Goal: Information Seeking & Learning: Learn about a topic

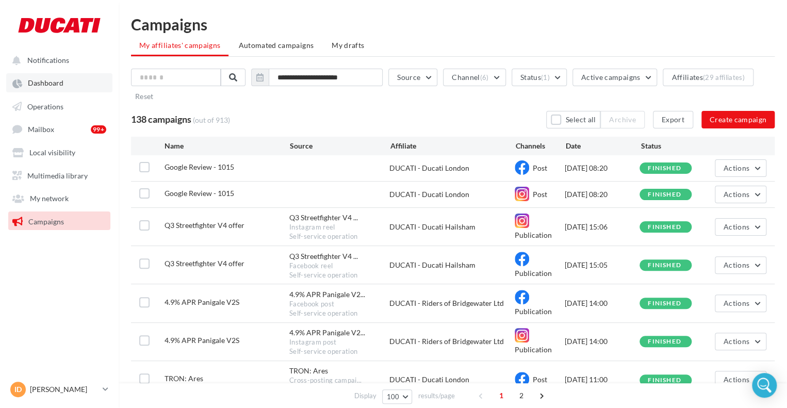
click at [53, 85] on span "Dashboard" at bounding box center [46, 83] width 36 height 9
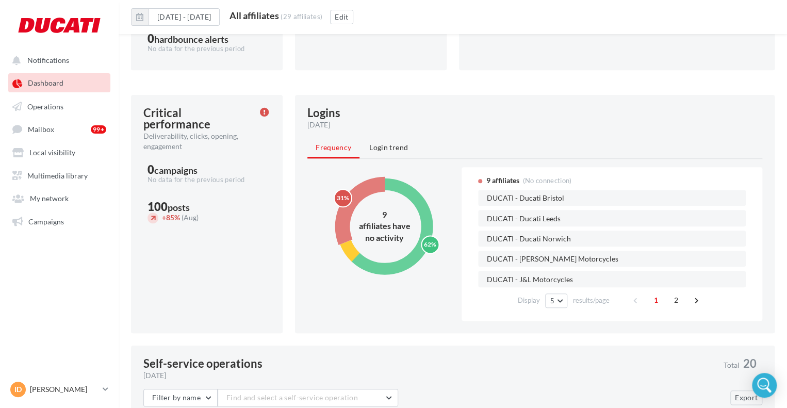
scroll to position [318, 0]
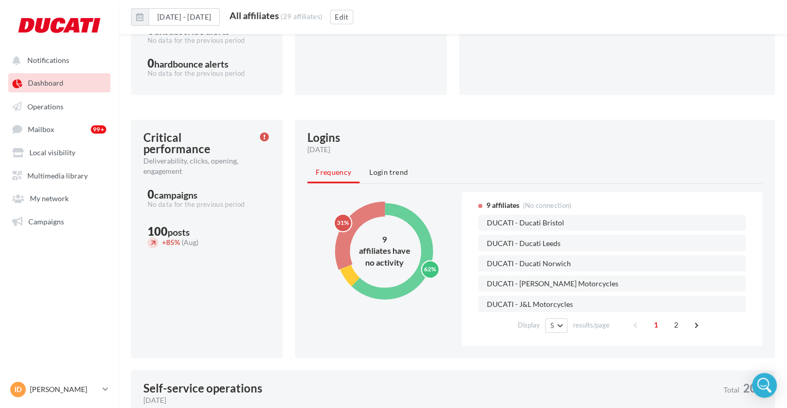
click at [392, 175] on span "Login trend" at bounding box center [388, 172] width 39 height 9
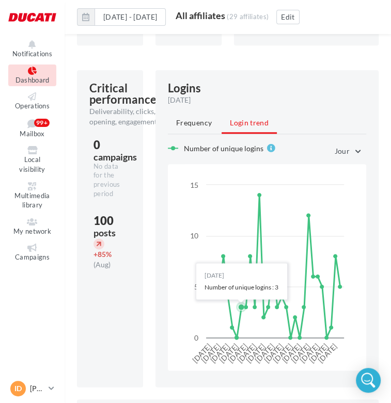
scroll to position [526, 0]
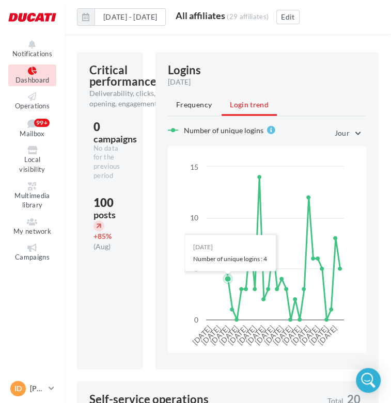
click at [227, 282] on icon at bounding box center [227, 278] width 6 height 6
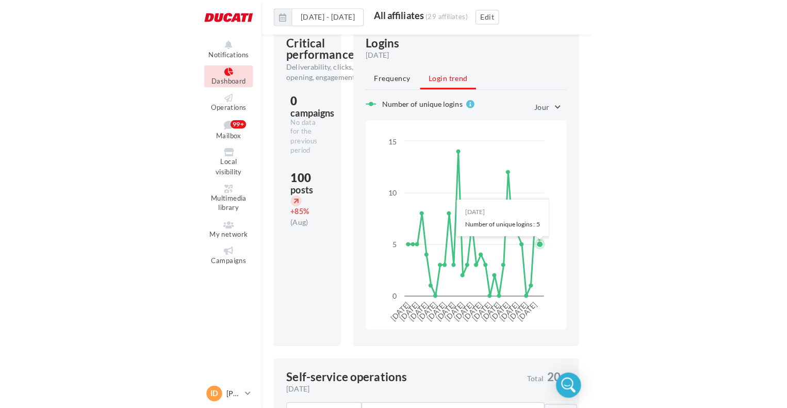
scroll to position [577, 0]
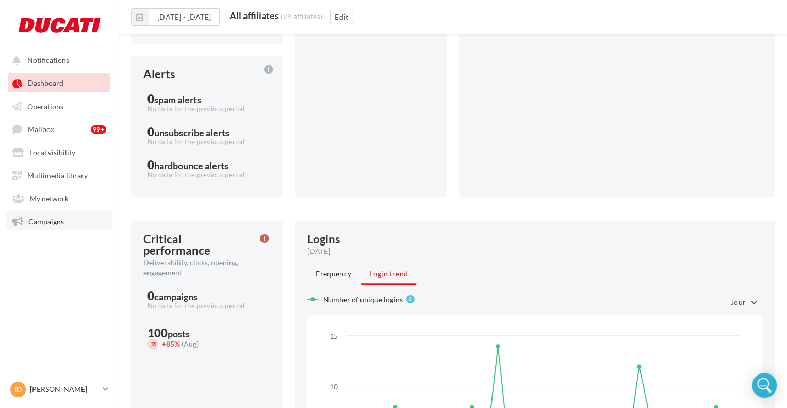
click at [78, 214] on link "Campaigns" at bounding box center [59, 221] width 106 height 19
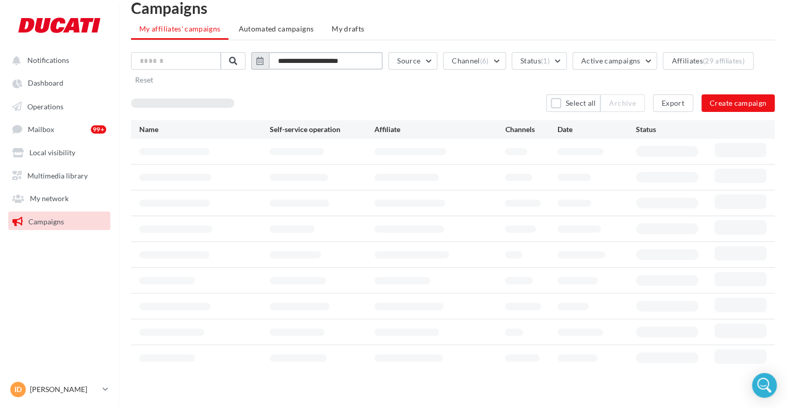
click at [300, 54] on input "**********" at bounding box center [326, 61] width 114 height 18
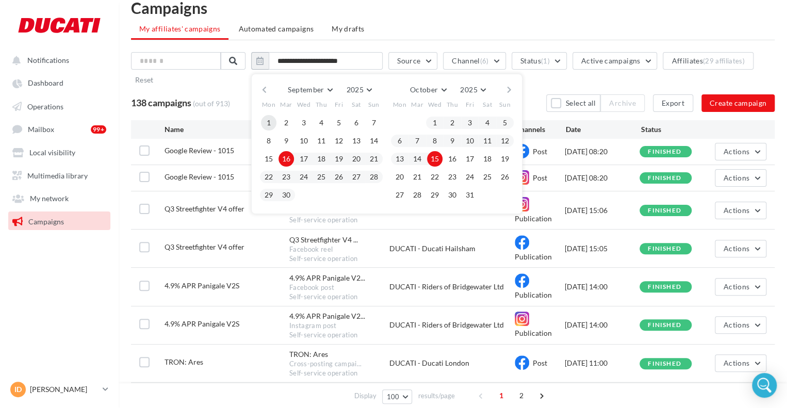
click at [274, 116] on button "1" at bounding box center [268, 122] width 15 height 15
click at [287, 200] on button "30" at bounding box center [286, 194] width 15 height 15
type input "**********"
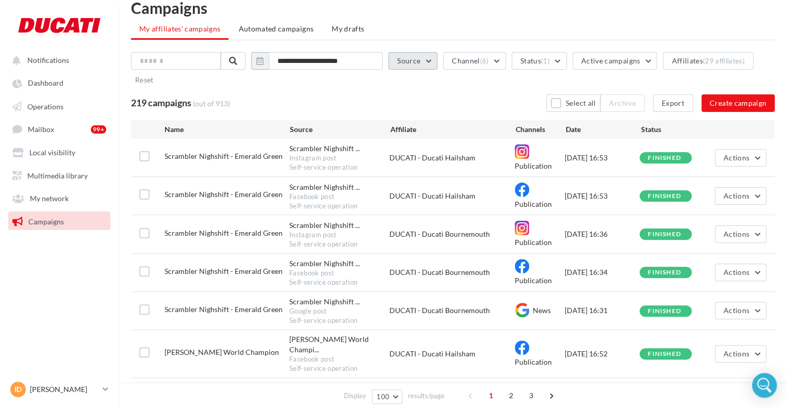
click at [417, 59] on button "Source" at bounding box center [412, 61] width 49 height 18
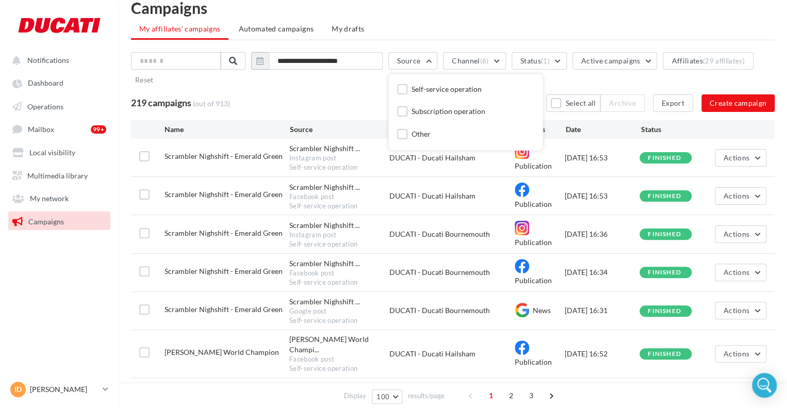
click at [375, 99] on div "219 campaigns (out of 913) Select all Archive Export Create campaign" at bounding box center [453, 103] width 644 height 18
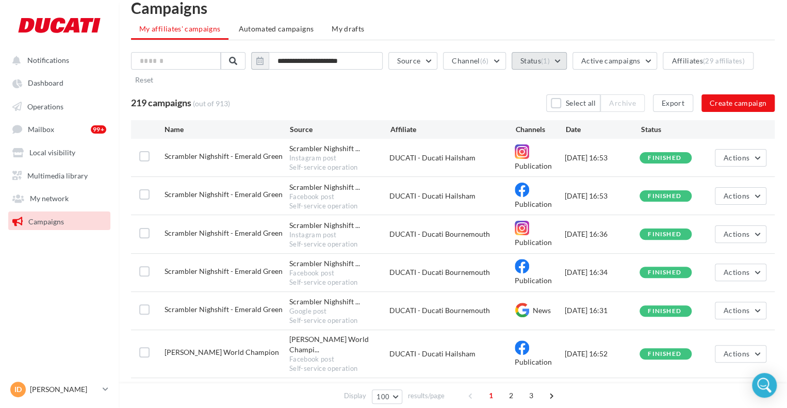
click at [539, 59] on button "Status (1)" at bounding box center [539, 61] width 55 height 18
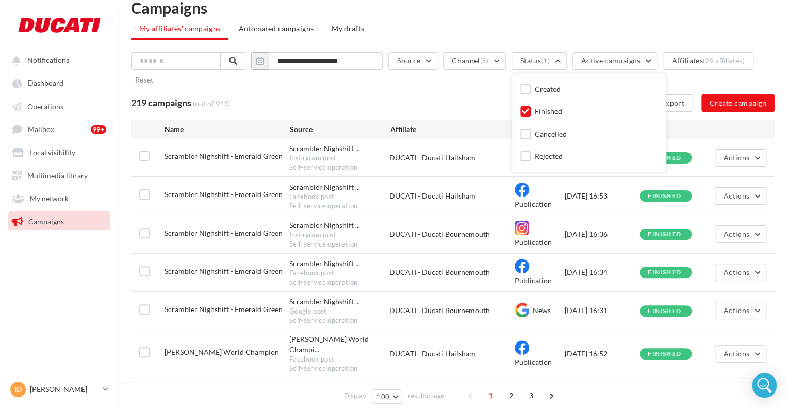
click at [540, 103] on div "Created Finished Cancelled Rejected" at bounding box center [589, 124] width 137 height 82
click at [464, 56] on button "Channel (6)" at bounding box center [474, 61] width 62 height 18
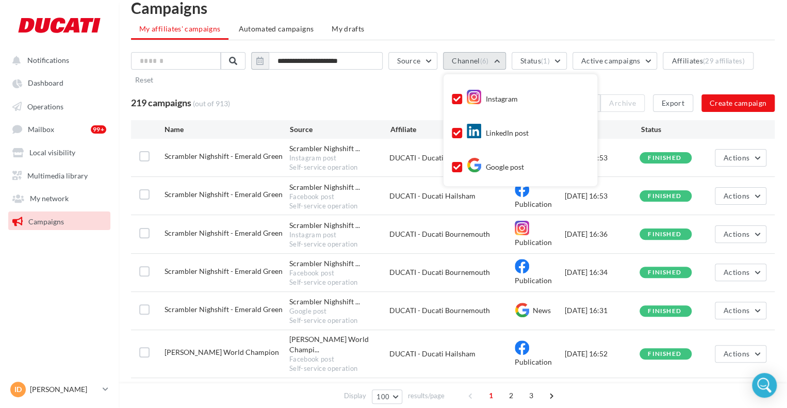
scroll to position [0, 0]
click at [404, 82] on div "**********" at bounding box center [453, 71] width 644 height 38
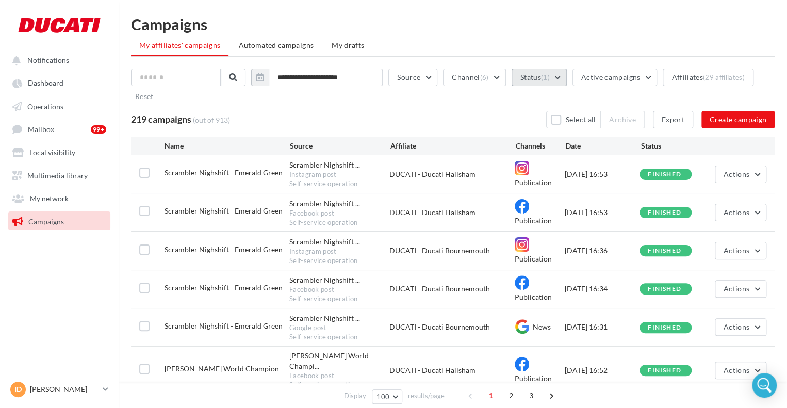
click at [548, 84] on button "Status (1)" at bounding box center [539, 78] width 55 height 18
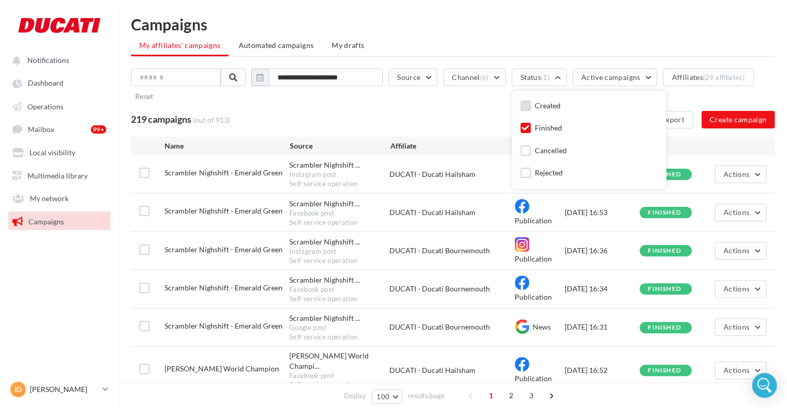
click at [549, 106] on div "Created" at bounding box center [548, 106] width 26 height 10
click at [561, 145] on div "Cancelled" at bounding box center [551, 150] width 32 height 10
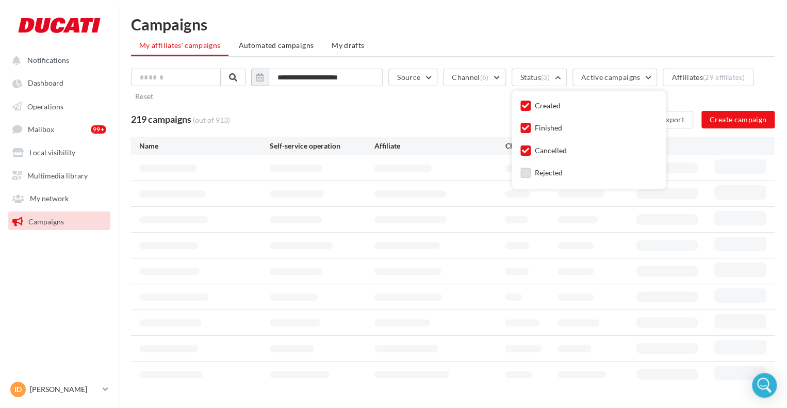
click at [558, 173] on div "Rejected" at bounding box center [549, 173] width 28 height 10
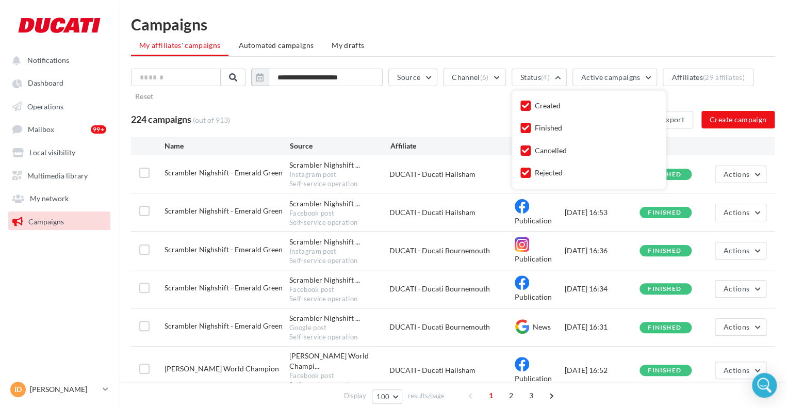
click at [454, 113] on div "224 campaigns (out of 913) Select all Archive Export Create campaign" at bounding box center [453, 120] width 644 height 18
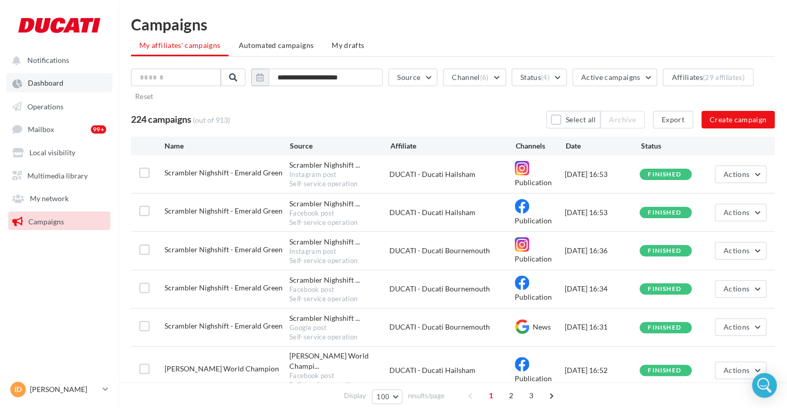
click at [57, 86] on span "Dashboard" at bounding box center [46, 83] width 36 height 9
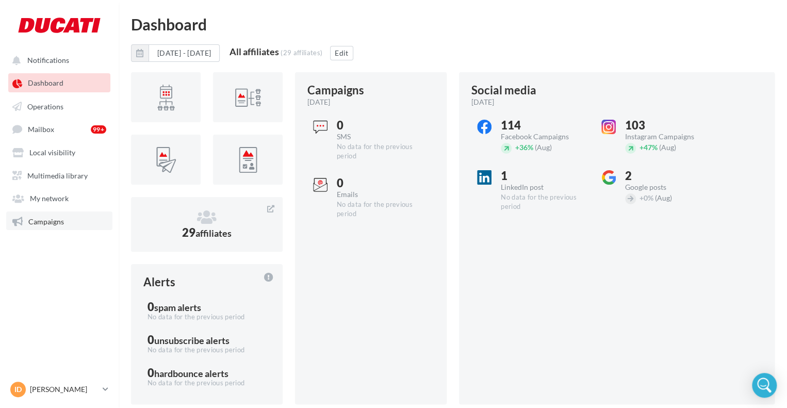
click at [29, 214] on link "Campaigns" at bounding box center [59, 221] width 106 height 19
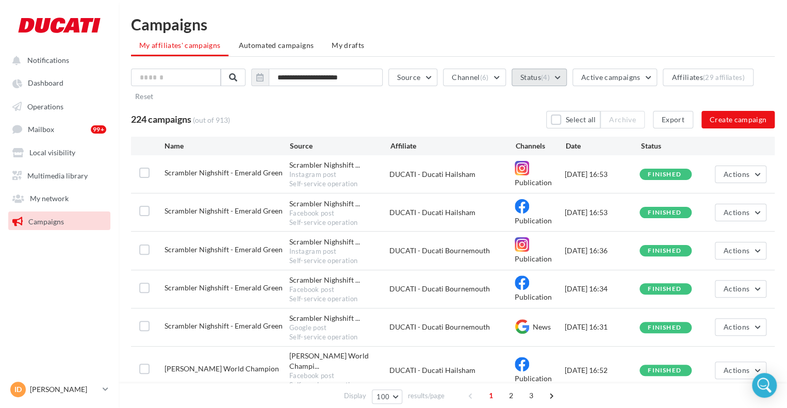
click at [542, 73] on button "Status (4)" at bounding box center [539, 78] width 55 height 18
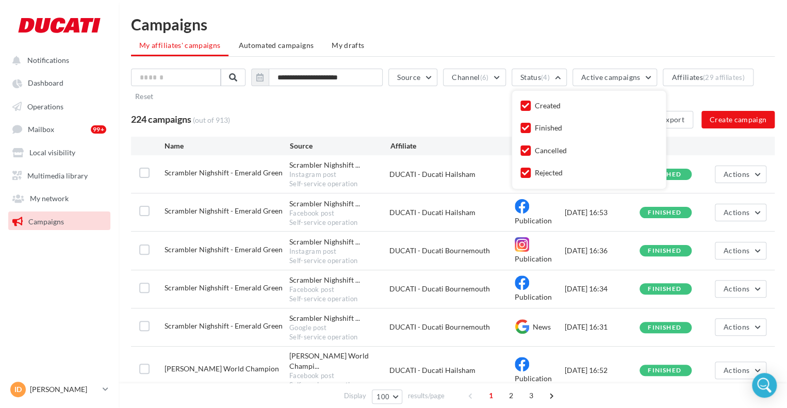
click at [542, 101] on div "Created" at bounding box center [548, 106] width 26 height 10
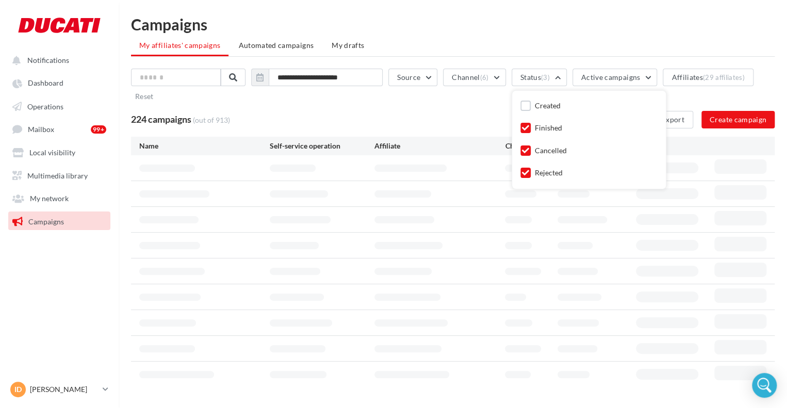
click at [556, 150] on div "Cancelled" at bounding box center [551, 150] width 32 height 10
click at [553, 170] on div "Rejected" at bounding box center [549, 173] width 28 height 10
click at [496, 114] on div "224 campaigns (out of 913) Select all Archive Export Create campaign" at bounding box center [453, 120] width 644 height 18
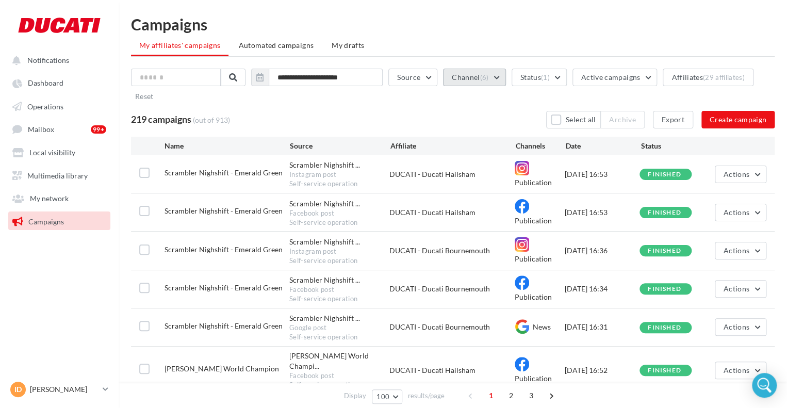
click at [489, 75] on span "(6)" at bounding box center [484, 77] width 9 height 8
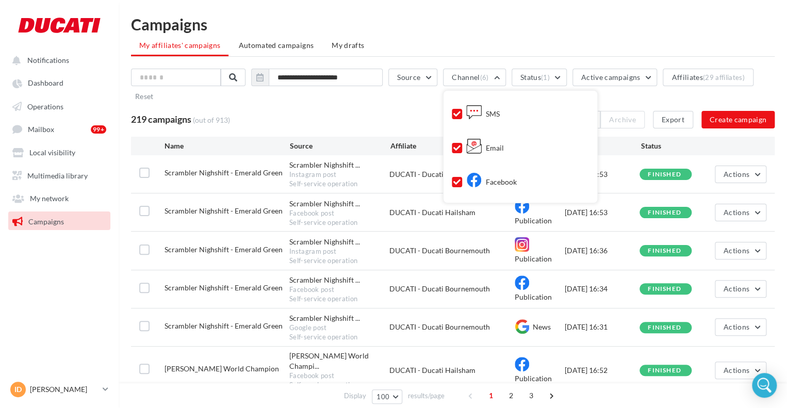
click at [461, 111] on icon at bounding box center [456, 113] width 7 height 7
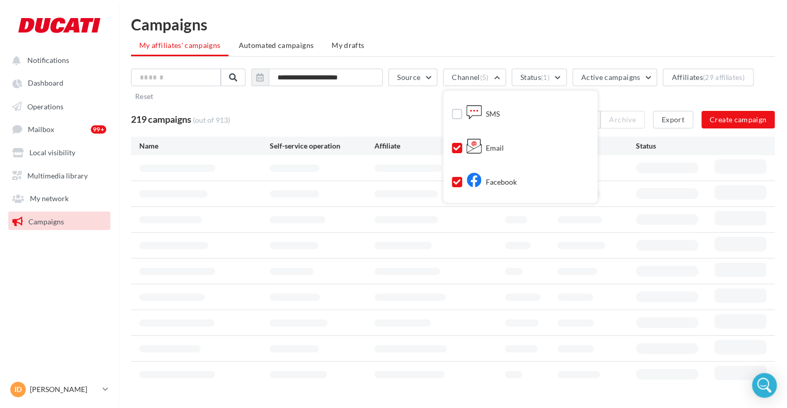
click at [461, 150] on icon at bounding box center [456, 147] width 7 height 7
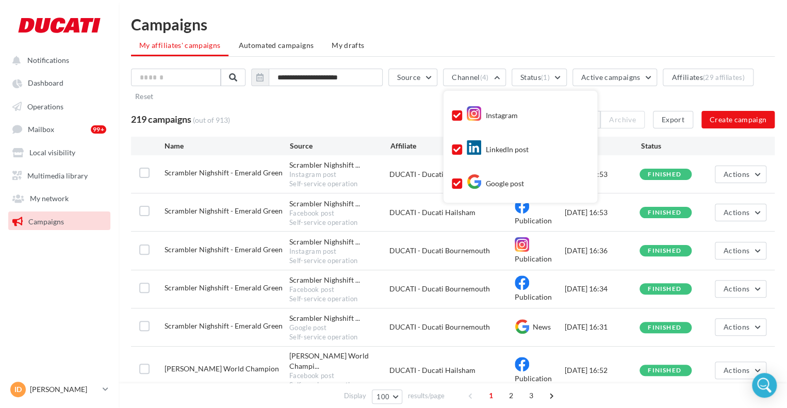
click at [461, 85] on icon at bounding box center [456, 81] width 7 height 7
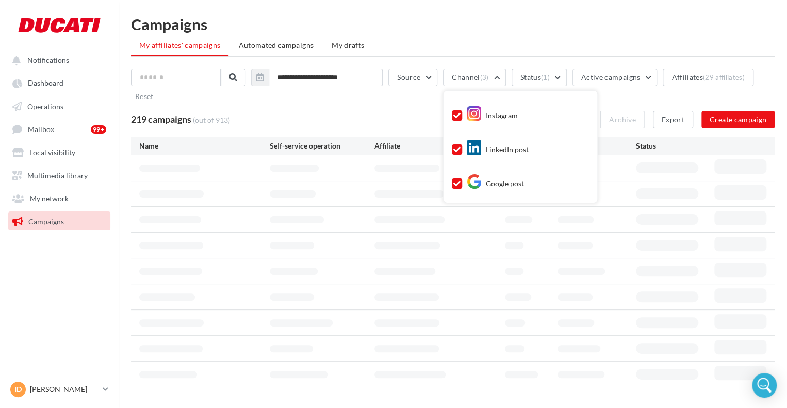
click at [464, 143] on div "LinkedIn post" at bounding box center [520, 148] width 137 height 26
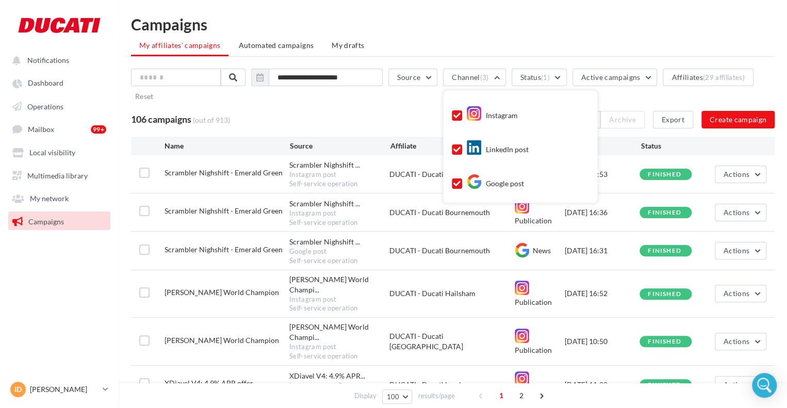
click at [461, 147] on icon at bounding box center [456, 149] width 7 height 7
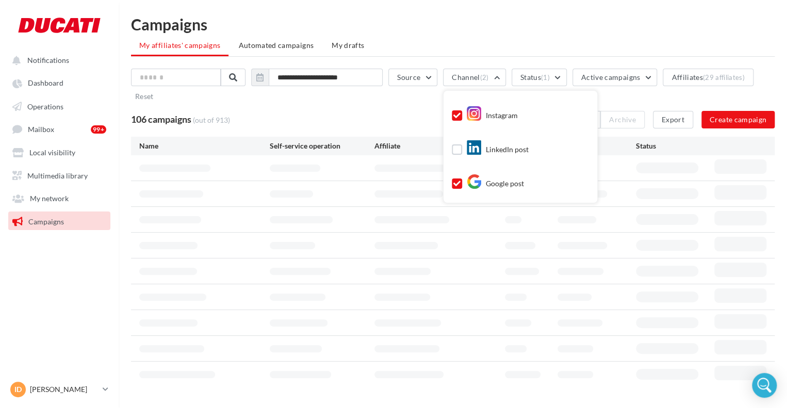
click at [461, 185] on icon at bounding box center [456, 183] width 7 height 7
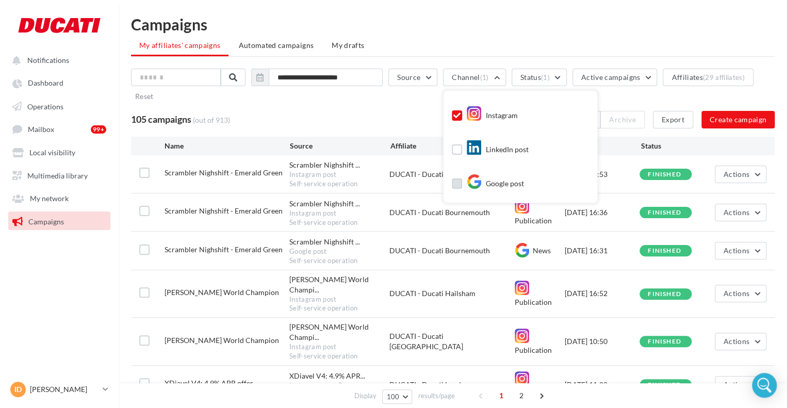
scroll to position [50, 0]
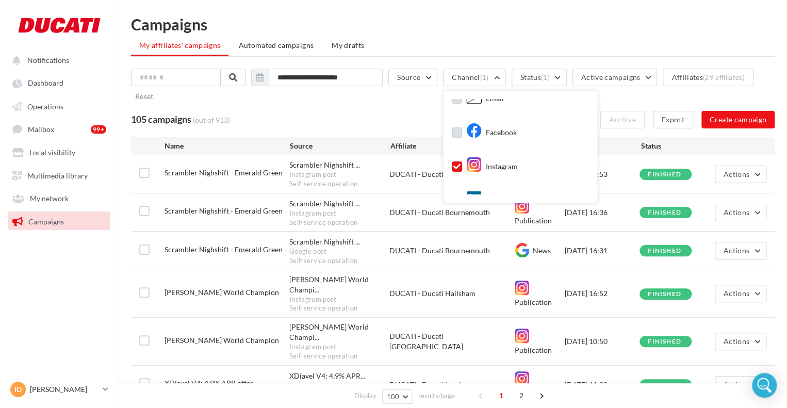
click at [461, 163] on icon at bounding box center [456, 166] width 7 height 7
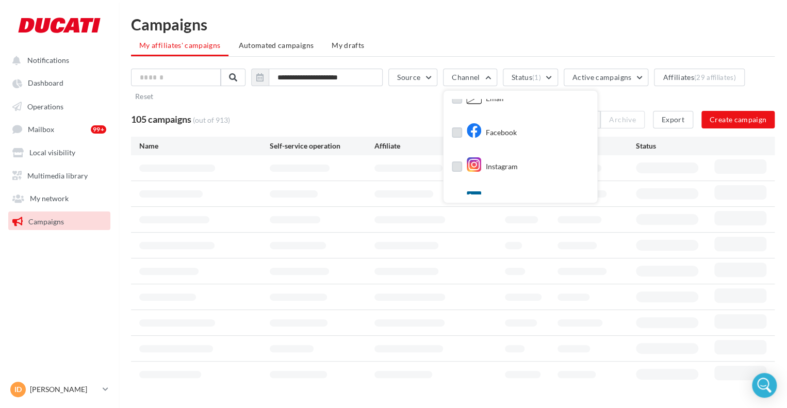
click at [461, 133] on label at bounding box center [457, 132] width 10 height 10
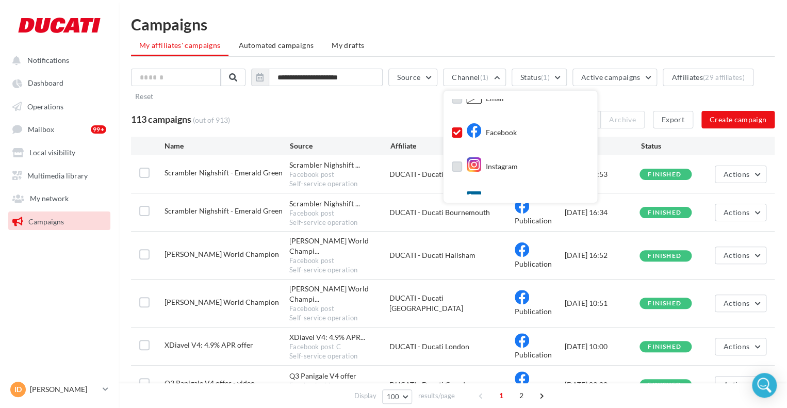
click at [473, 129] on icon at bounding box center [473, 130] width 15 height 15
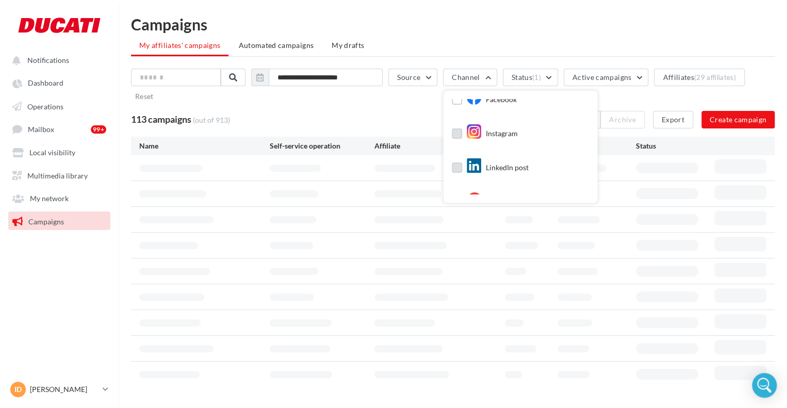
scroll to position [101, 0]
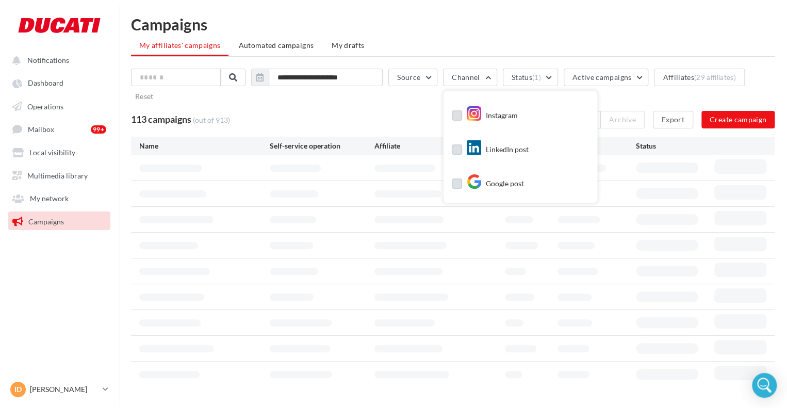
click at [503, 147] on div "LinkedIn post" at bounding box center [497, 149] width 62 height 15
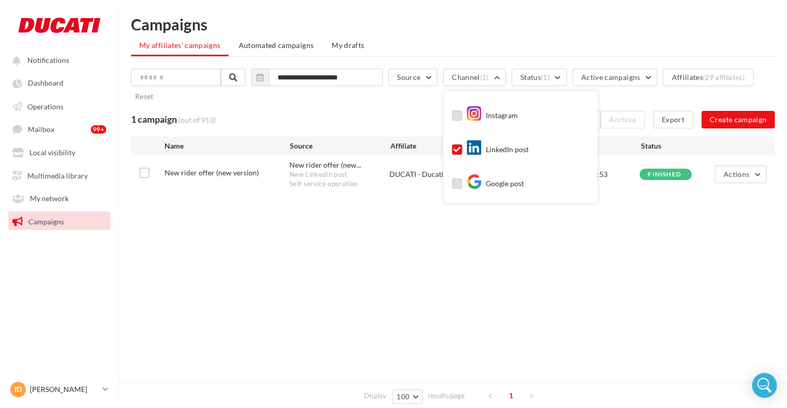
drag, startPoint x: 466, startPoint y: 151, endPoint x: 468, endPoint y: 169, distance: 17.7
click at [462, 152] on label at bounding box center [457, 149] width 10 height 10
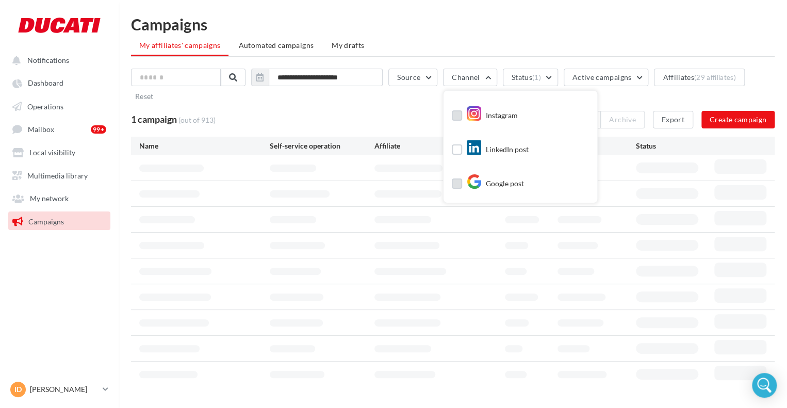
click at [462, 186] on label at bounding box center [457, 183] width 10 height 10
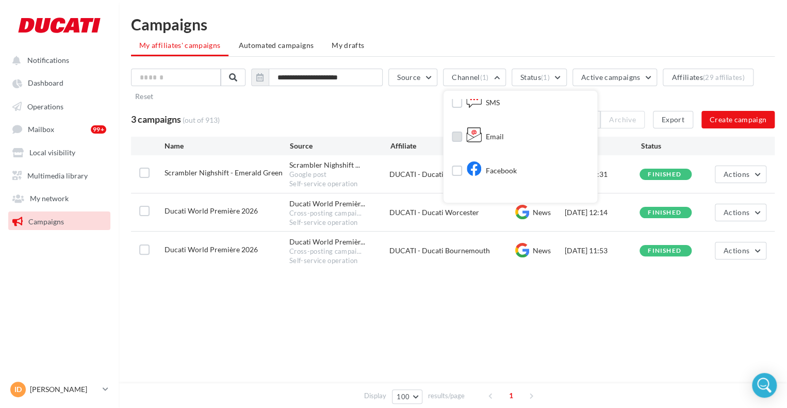
scroll to position [0, 0]
click at [505, 181] on div "Facebook" at bounding box center [491, 182] width 51 height 15
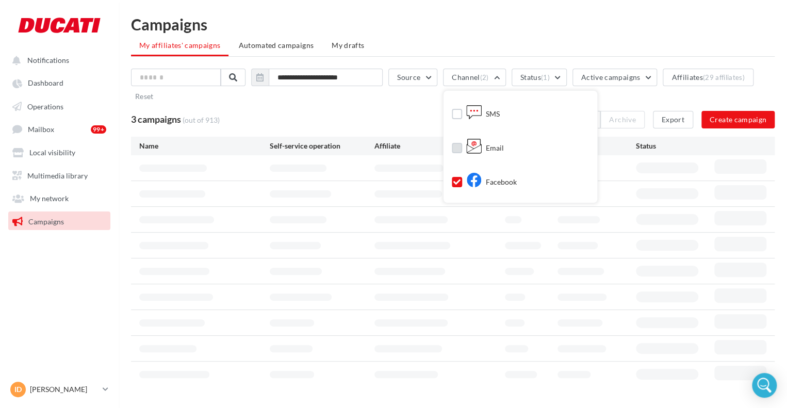
scroll to position [52, 0]
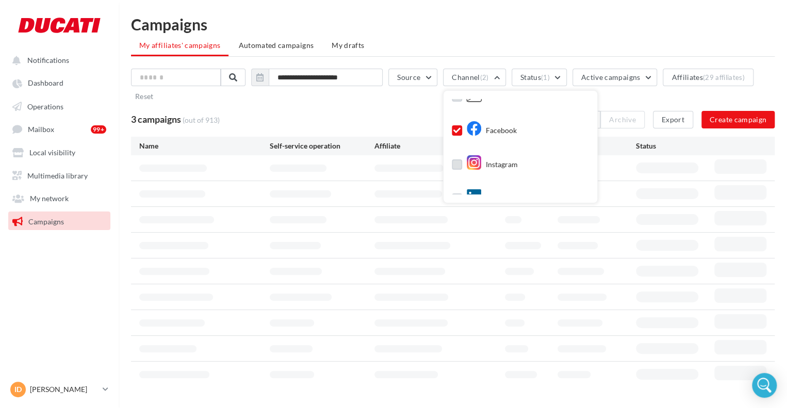
click at [502, 162] on div "Instagram" at bounding box center [492, 164] width 52 height 15
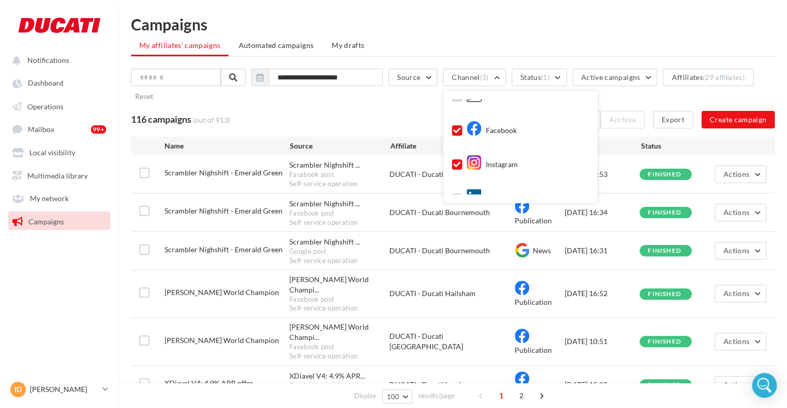
click at [502, 191] on div "LinkedIn post" at bounding box center [497, 198] width 62 height 15
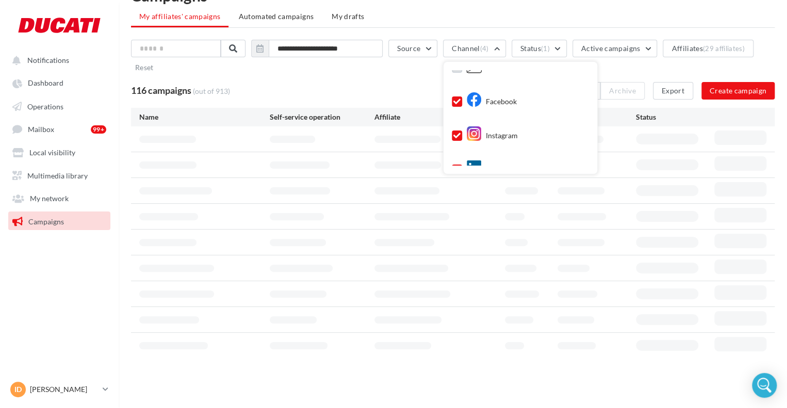
scroll to position [101, 0]
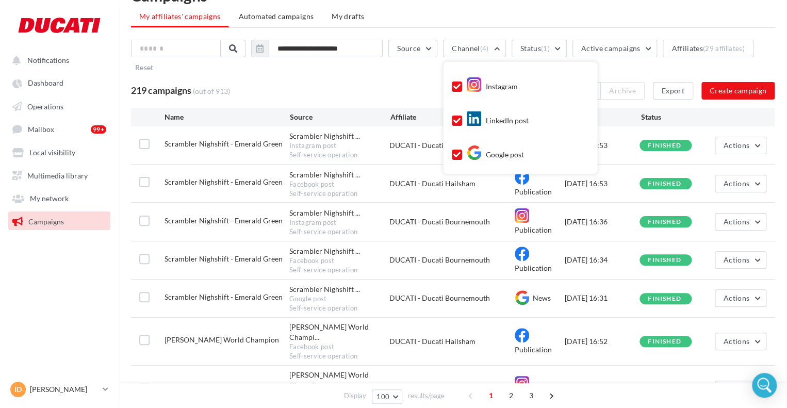
click at [413, 85] on div "219 campaigns (out of 913) Select all Archive Export Create campaign" at bounding box center [453, 91] width 644 height 18
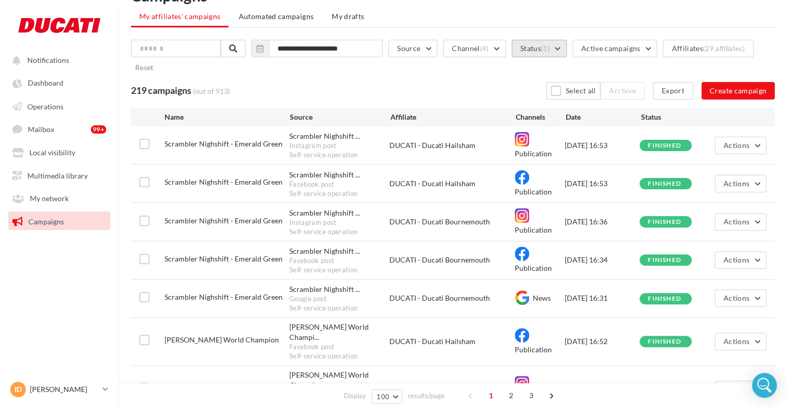
click at [557, 43] on button "Status (1)" at bounding box center [539, 49] width 55 height 18
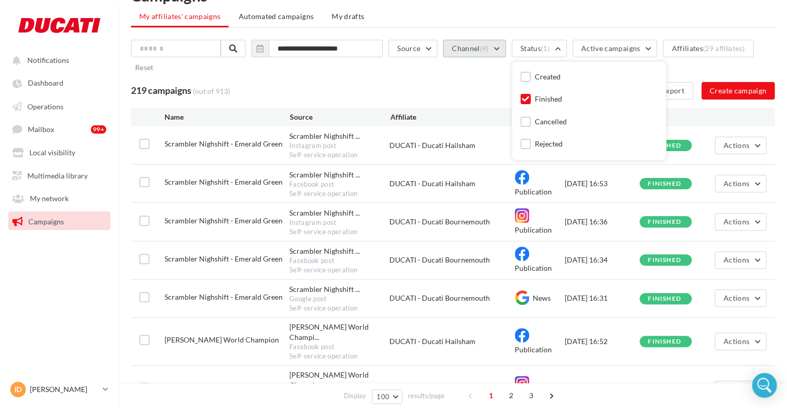
click at [498, 49] on button "Channel (4)" at bounding box center [474, 49] width 62 height 18
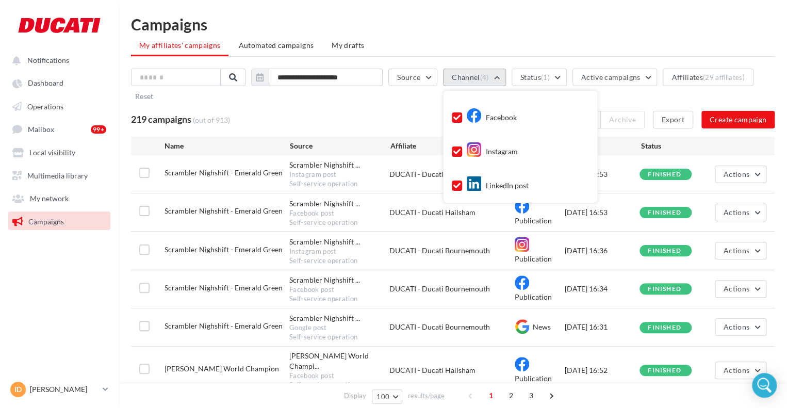
scroll to position [50, 0]
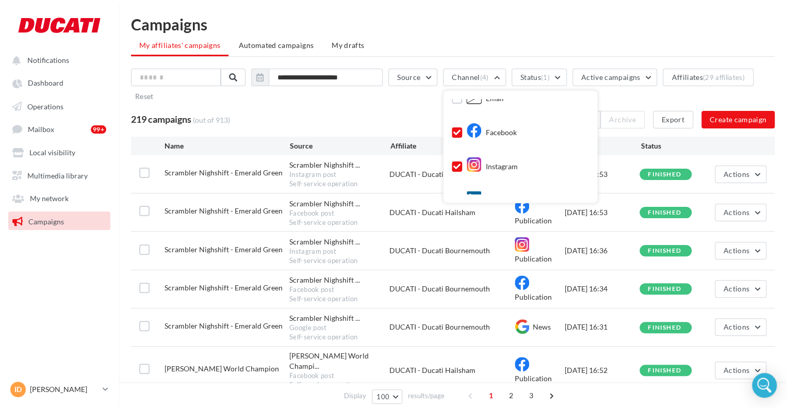
click at [393, 122] on div "219 campaigns (out of 913) Select all Archive Export Create campaign" at bounding box center [453, 120] width 644 height 18
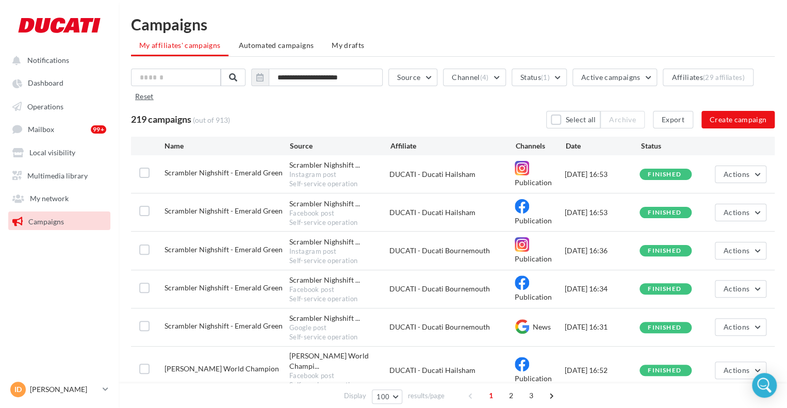
click at [151, 99] on button "Reset" at bounding box center [144, 96] width 27 height 12
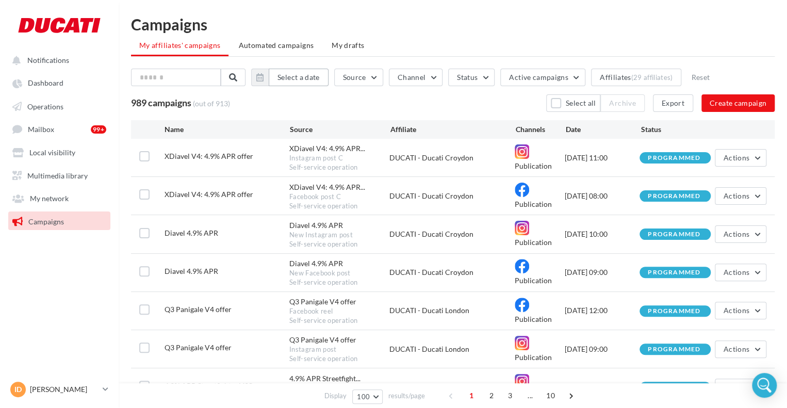
drag, startPoint x: 292, startPoint y: 73, endPoint x: 297, endPoint y: 87, distance: 14.5
click at [293, 73] on button "Select a date" at bounding box center [299, 78] width 60 height 18
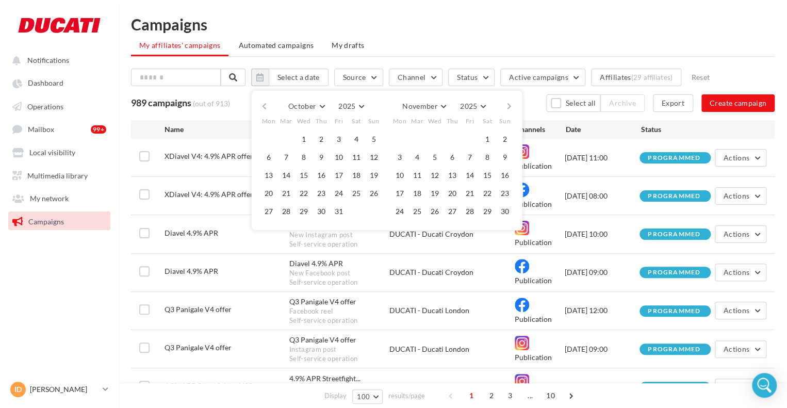
click at [281, 106] on div "October January February Mar April May June July Aug September October November…" at bounding box center [387, 106] width 236 height 14
click at [277, 106] on div "October January February Mar April May June July Aug September October November…" at bounding box center [387, 106] width 236 height 14
click at [268, 105] on button "button" at bounding box center [264, 106] width 9 height 14
click at [275, 136] on button "1" at bounding box center [268, 139] width 15 height 15
click at [292, 212] on button "30" at bounding box center [286, 211] width 15 height 15
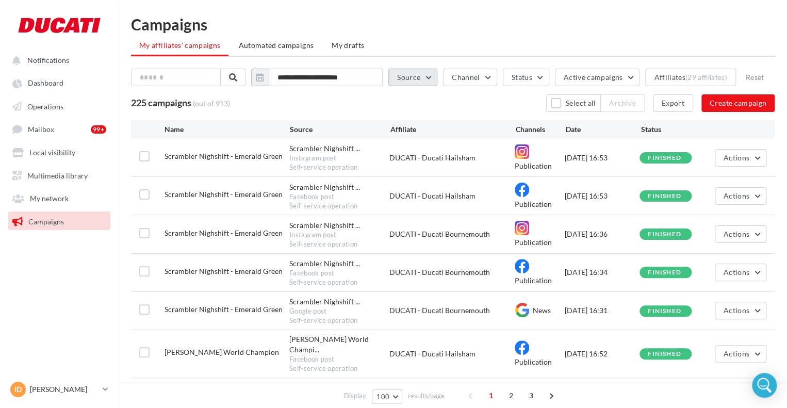
click at [417, 70] on button "Source" at bounding box center [412, 78] width 49 height 18
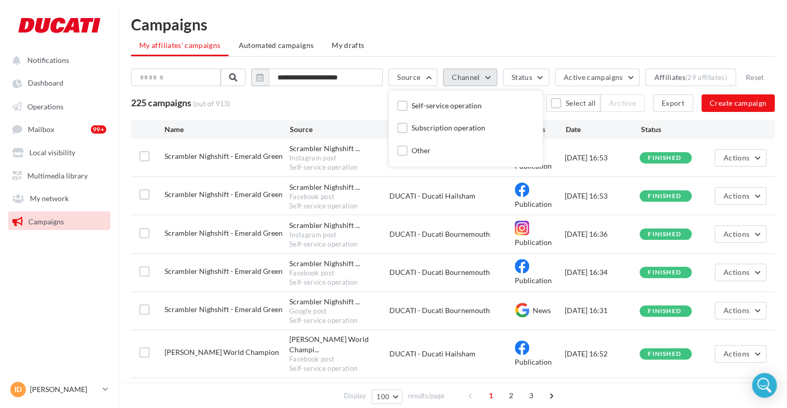
click at [483, 76] on button "Channel" at bounding box center [470, 78] width 54 height 18
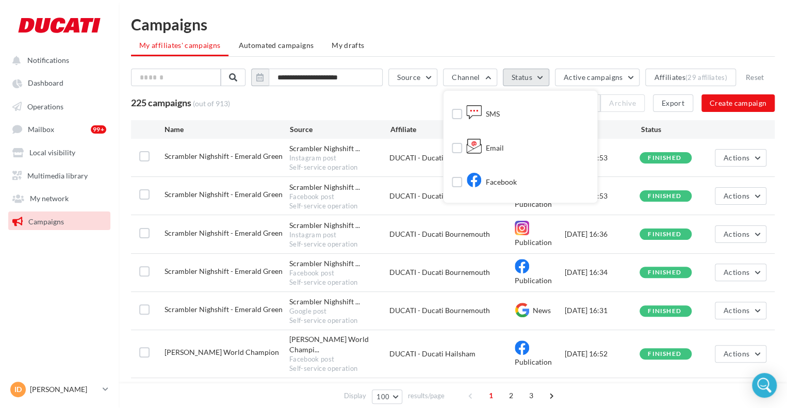
click at [532, 76] on button "Status" at bounding box center [526, 78] width 46 height 18
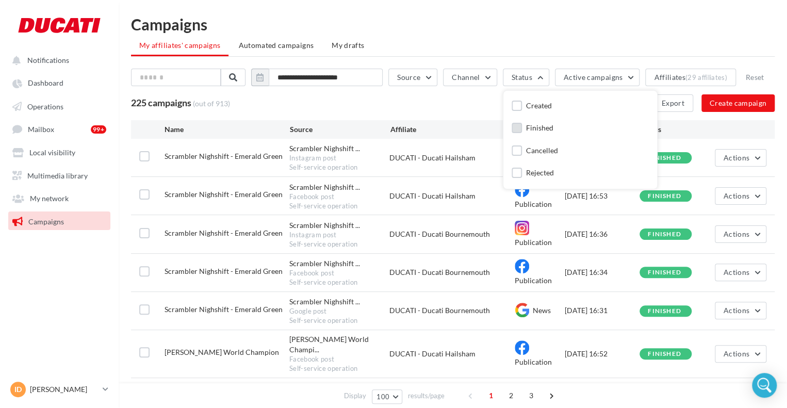
click at [532, 127] on div "Finished" at bounding box center [539, 128] width 27 height 10
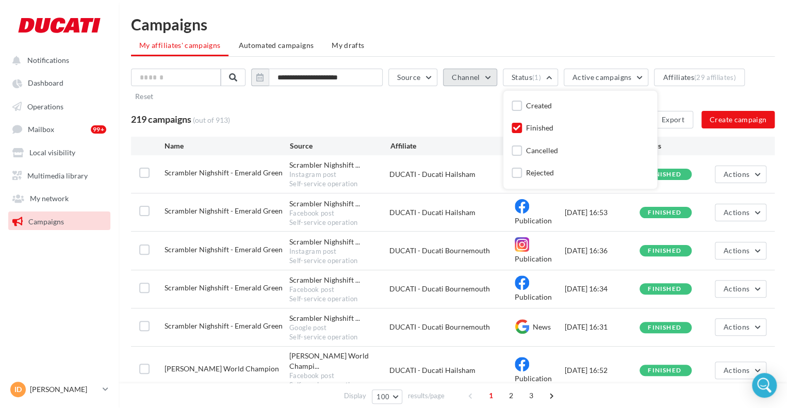
click at [487, 79] on button "Channel" at bounding box center [470, 78] width 54 height 18
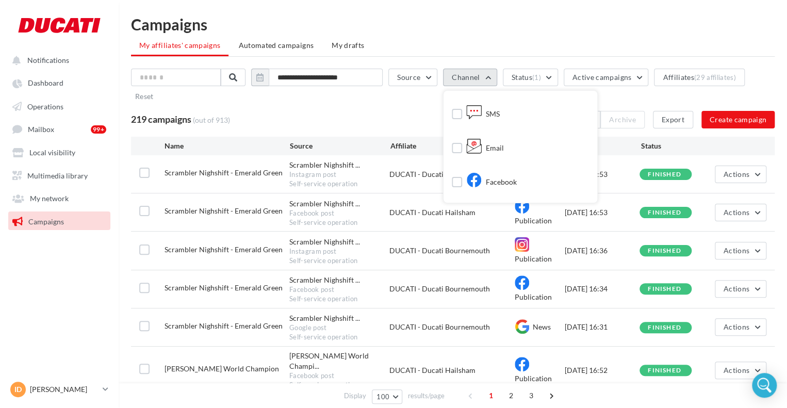
scroll to position [52, 0]
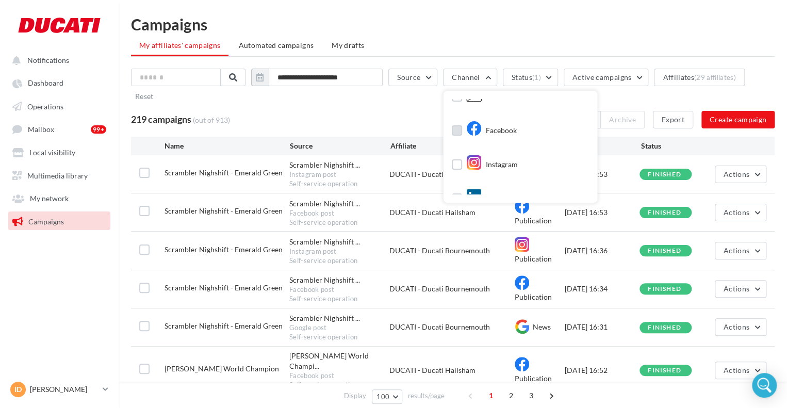
click at [502, 129] on div "Facebook" at bounding box center [491, 130] width 51 height 15
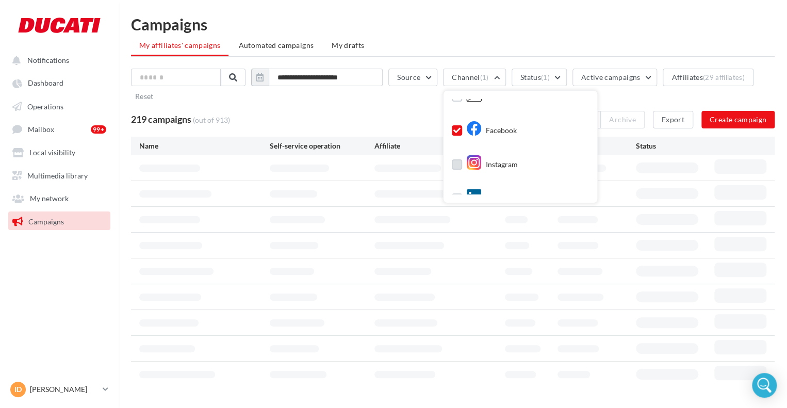
click at [501, 157] on div "Instagram" at bounding box center [492, 164] width 52 height 15
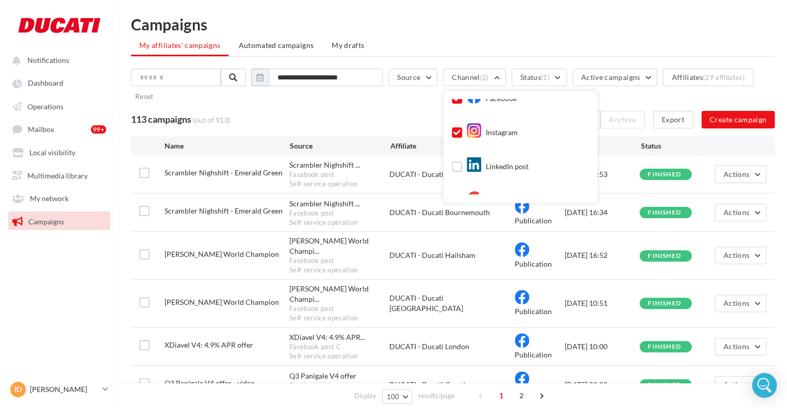
click at [502, 152] on div "LinkedIn post" at bounding box center [520, 165] width 137 height 26
click at [503, 159] on div "LinkedIn post" at bounding box center [497, 166] width 62 height 15
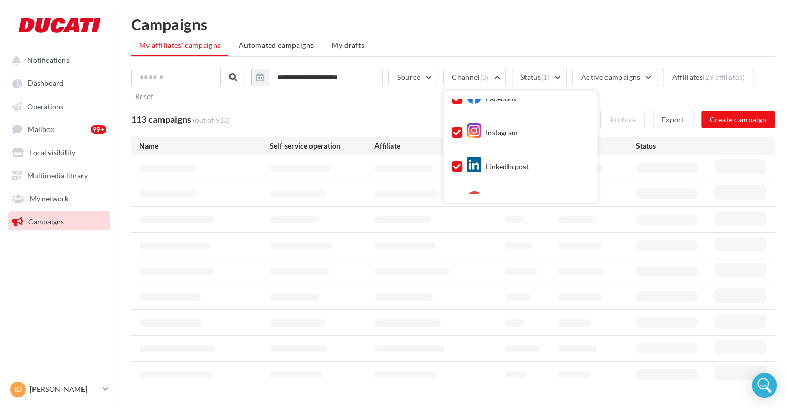
click at [508, 193] on div "Google post" at bounding box center [495, 200] width 58 height 15
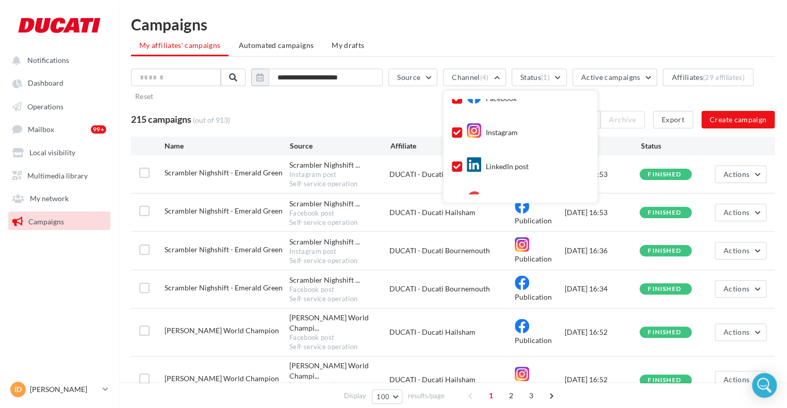
scroll to position [101, 0]
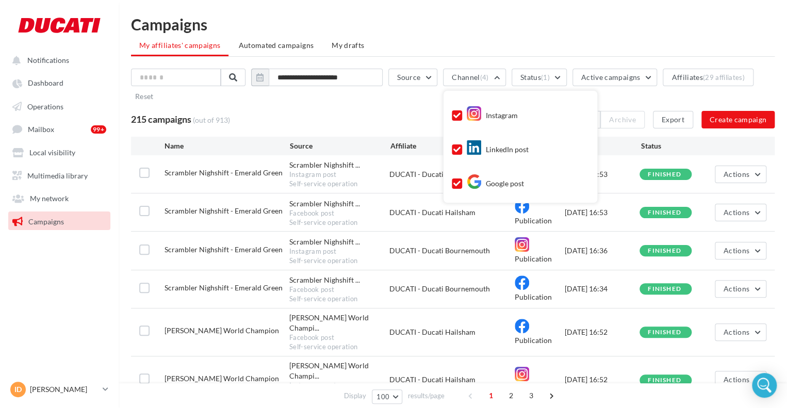
click at [322, 109] on div "**********" at bounding box center [453, 99] width 644 height 60
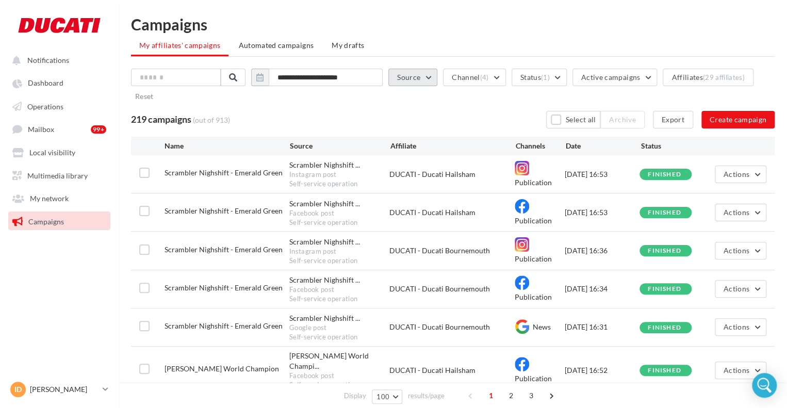
click at [437, 78] on button "Source" at bounding box center [412, 78] width 49 height 18
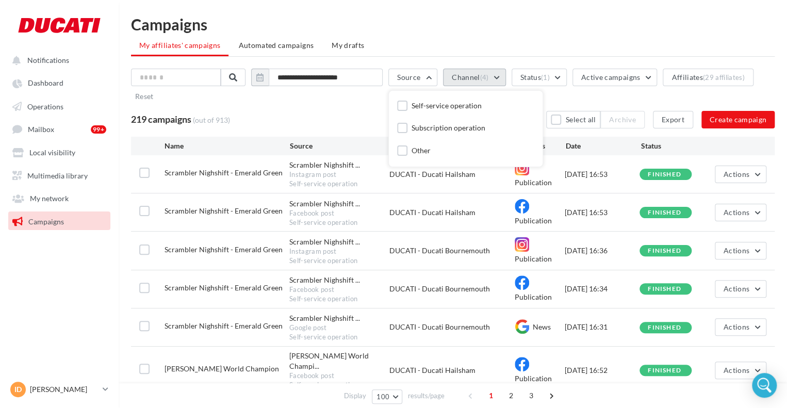
click at [479, 76] on button "Channel (4)" at bounding box center [474, 78] width 62 height 18
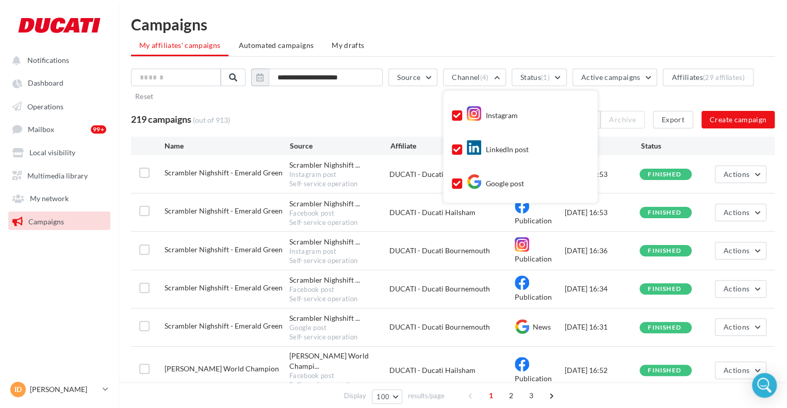
click at [506, 117] on div "Instagram" at bounding box center [492, 115] width 52 height 15
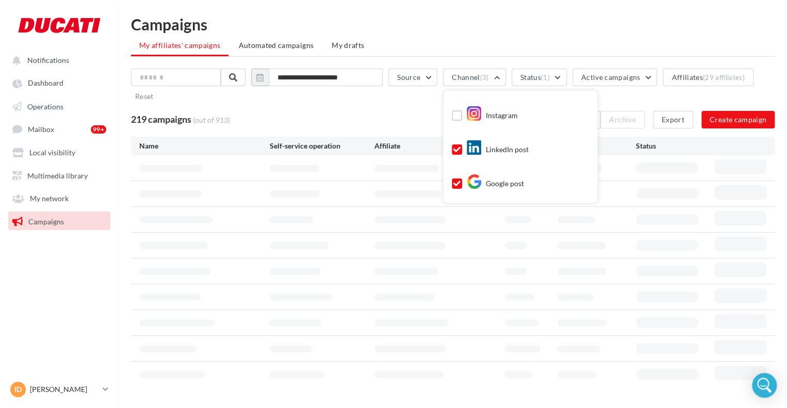
click at [503, 150] on div "LinkedIn post" at bounding box center [497, 149] width 62 height 15
click at [501, 189] on div "Google post" at bounding box center [495, 183] width 58 height 15
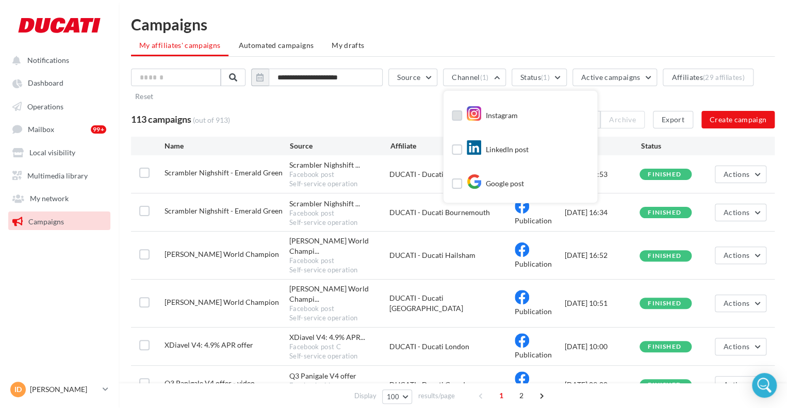
click at [508, 121] on div "Instagram" at bounding box center [492, 115] width 52 height 15
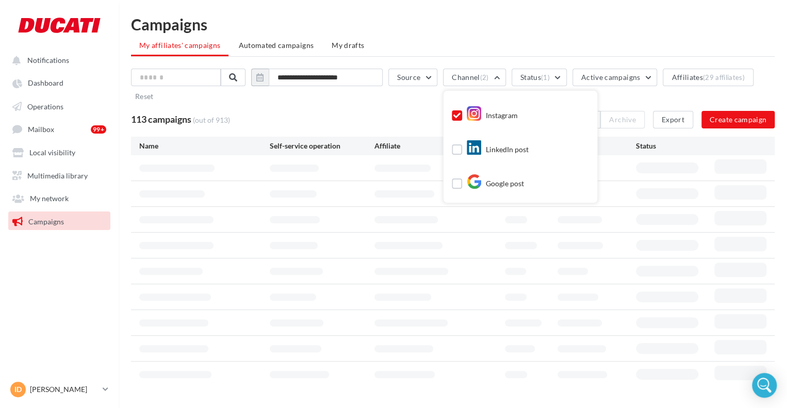
scroll to position [50, 0]
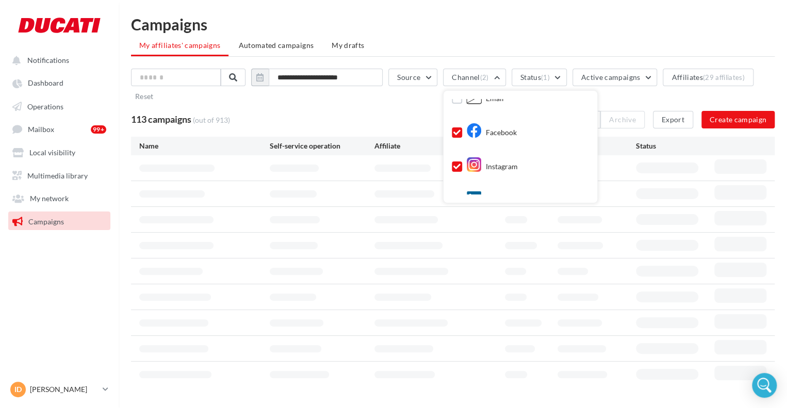
click at [492, 133] on div "Facebook" at bounding box center [491, 132] width 51 height 15
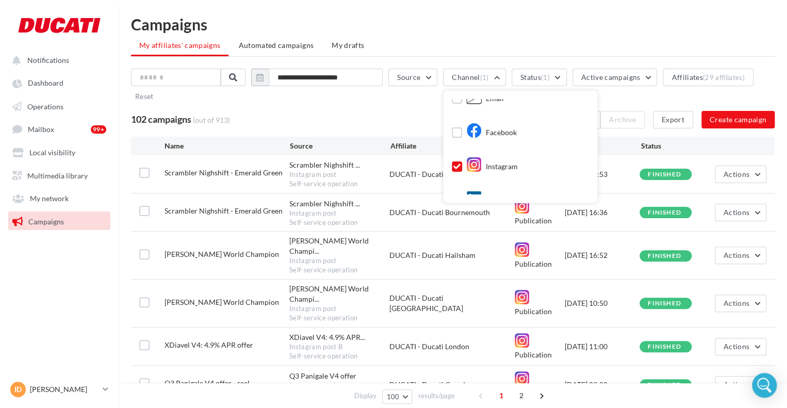
scroll to position [101, 0]
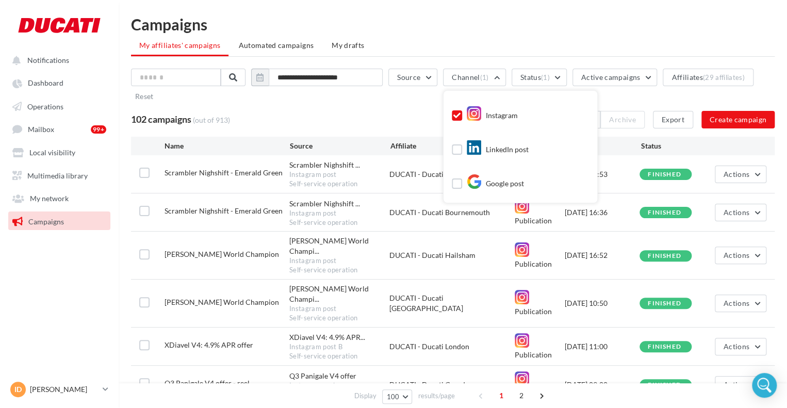
click at [497, 110] on div "Instagram" at bounding box center [492, 115] width 52 height 15
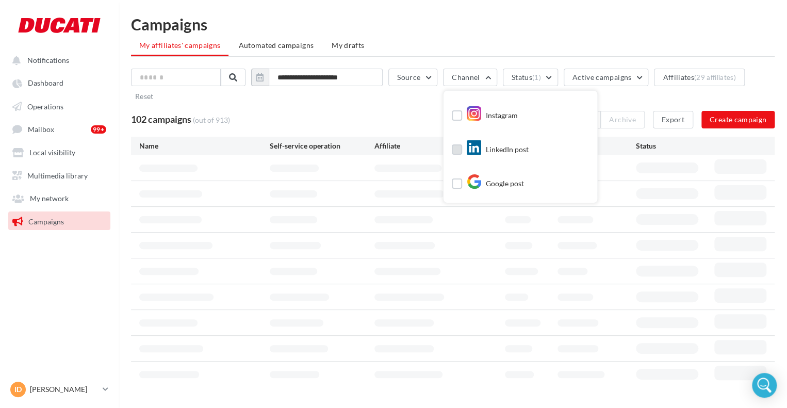
click at [509, 149] on div "LinkedIn post" at bounding box center [497, 149] width 62 height 15
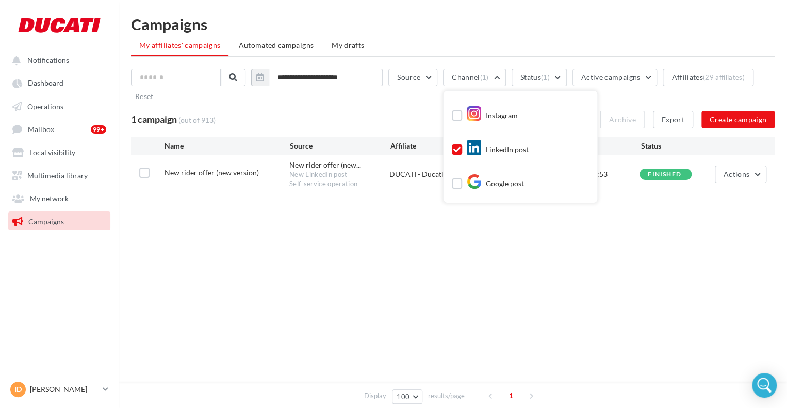
click at [498, 145] on div "LinkedIn post" at bounding box center [497, 149] width 62 height 15
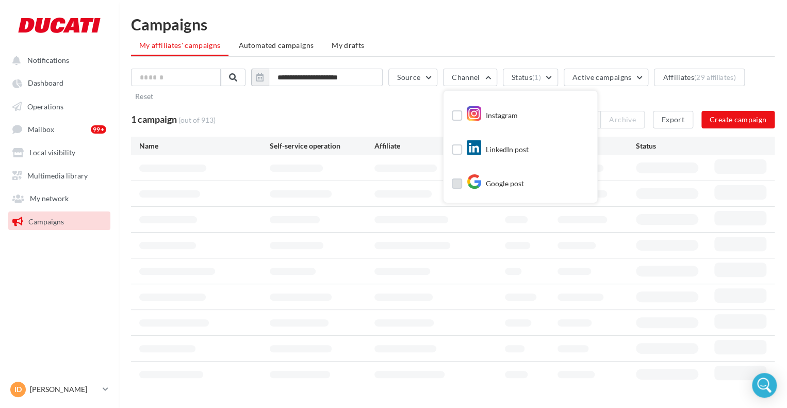
click at [492, 183] on div "Google post" at bounding box center [495, 183] width 58 height 15
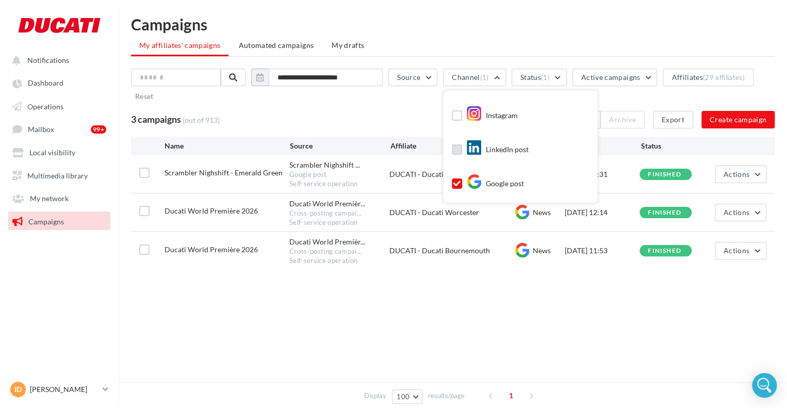
click at [503, 154] on div "LinkedIn post" at bounding box center [497, 149] width 62 height 15
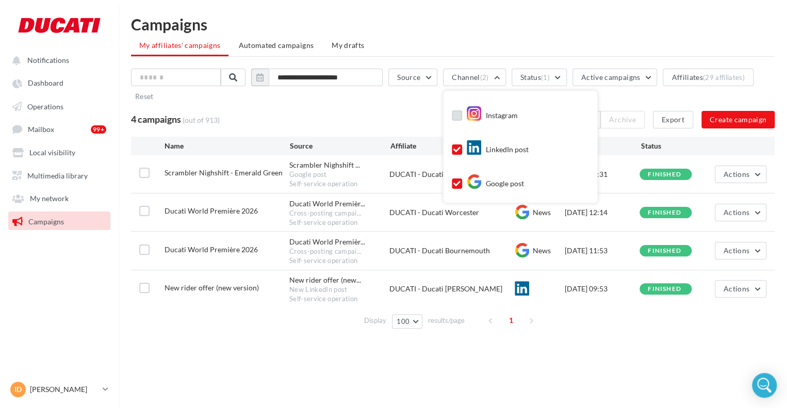
click at [501, 111] on div "Instagram" at bounding box center [492, 115] width 52 height 15
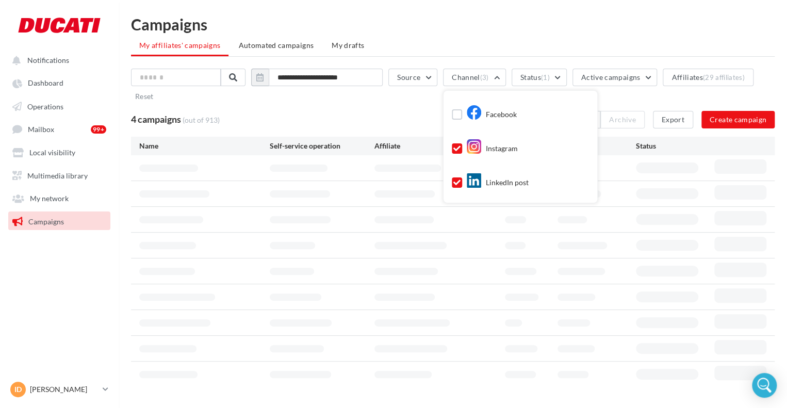
scroll to position [50, 0]
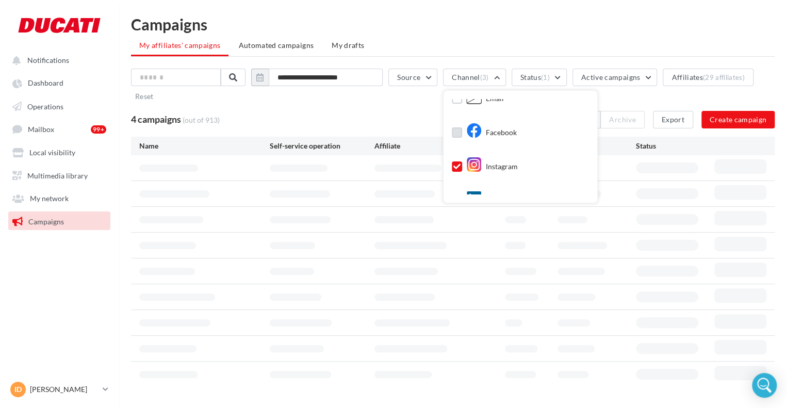
click at [499, 133] on div "Facebook" at bounding box center [491, 132] width 51 height 15
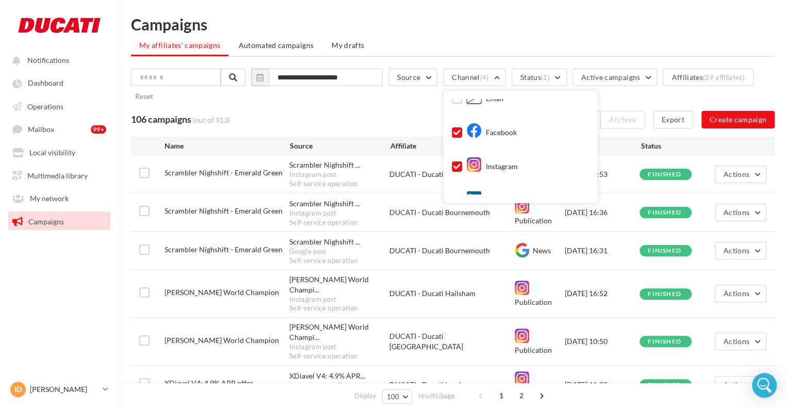
scroll to position [0, 0]
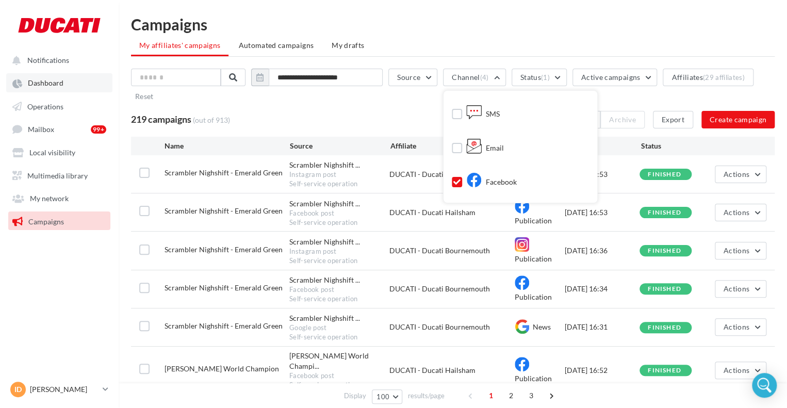
click at [60, 88] on link "Dashboard" at bounding box center [59, 82] width 106 height 19
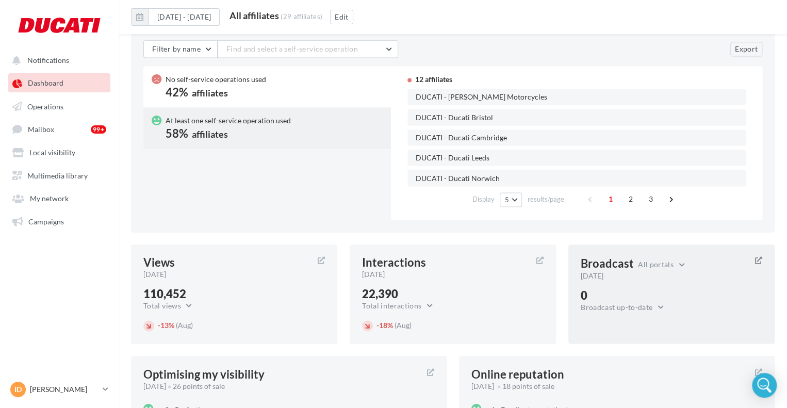
scroll to position [782, 0]
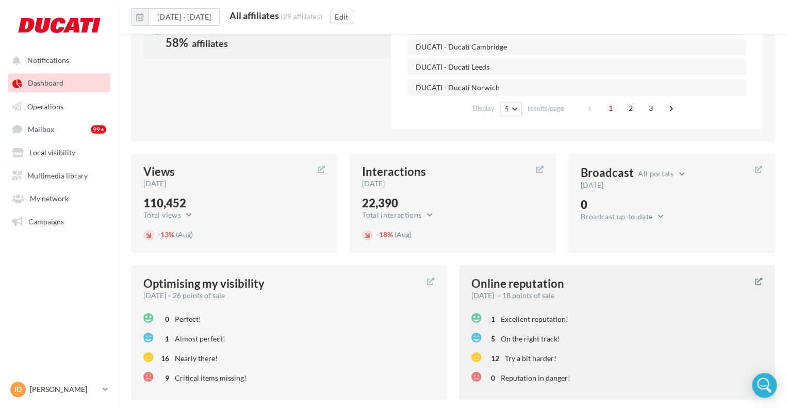
click at [558, 285] on div "Online reputation" at bounding box center [517, 283] width 93 height 11
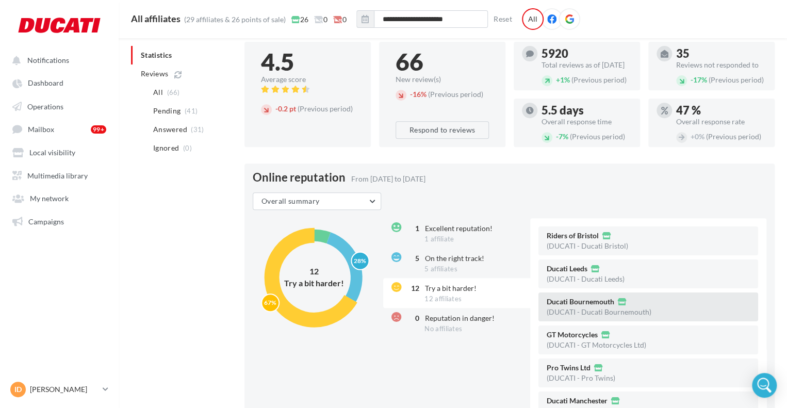
scroll to position [217, 0]
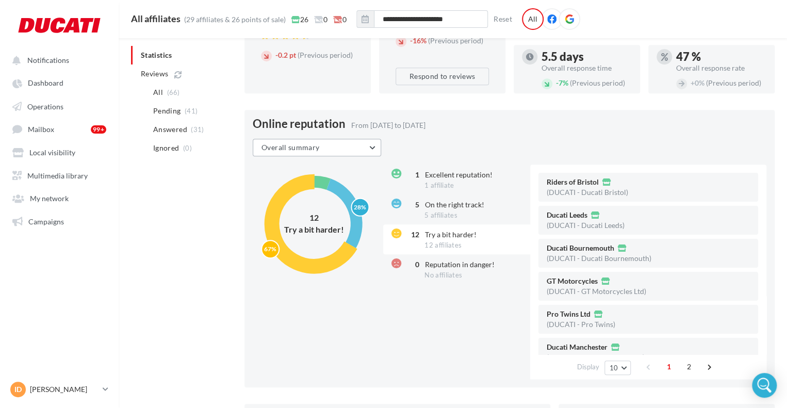
click at [350, 156] on button "Overall summary" at bounding box center [317, 148] width 128 height 18
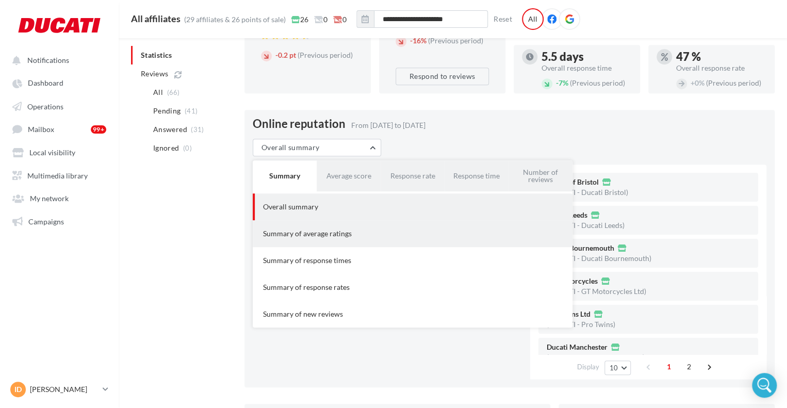
click at [347, 247] on div "Summary of average ratings" at bounding box center [413, 233] width 320 height 27
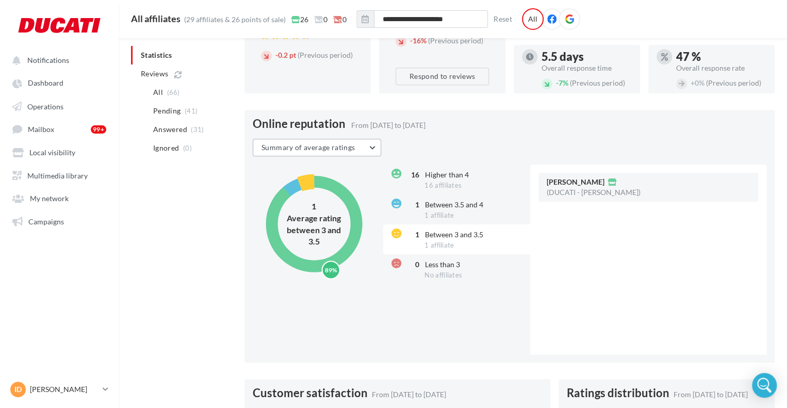
click at [340, 151] on span "Summary of average ratings" at bounding box center [308, 147] width 93 height 9
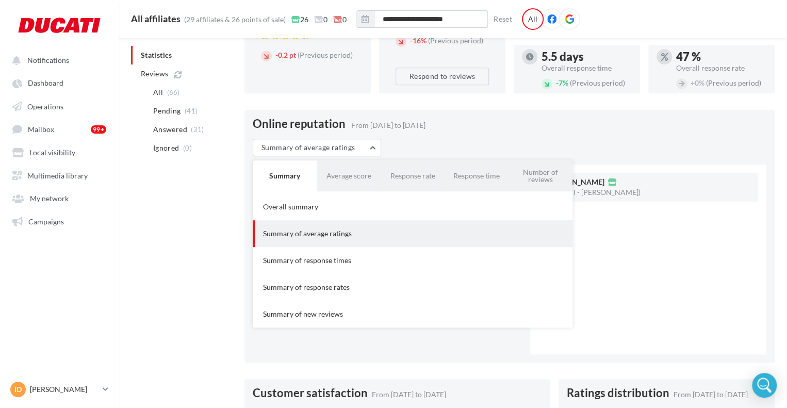
click at [415, 160] on div "Online reputation From [DATE] to [DATE] Summary of average ratings Summary Aver…" at bounding box center [510, 236] width 530 height 253
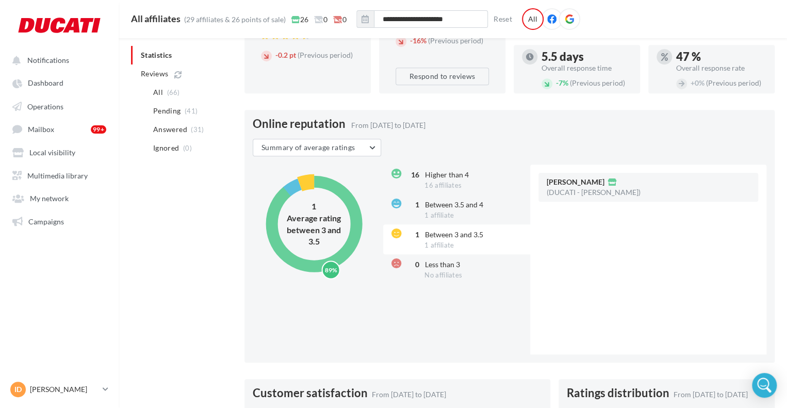
click at [308, 196] on circle at bounding box center [313, 224] width 108 height 108
click at [307, 189] on circle at bounding box center [313, 224] width 108 height 108
click at [375, 149] on button "Summary of average ratings" at bounding box center [317, 148] width 128 height 18
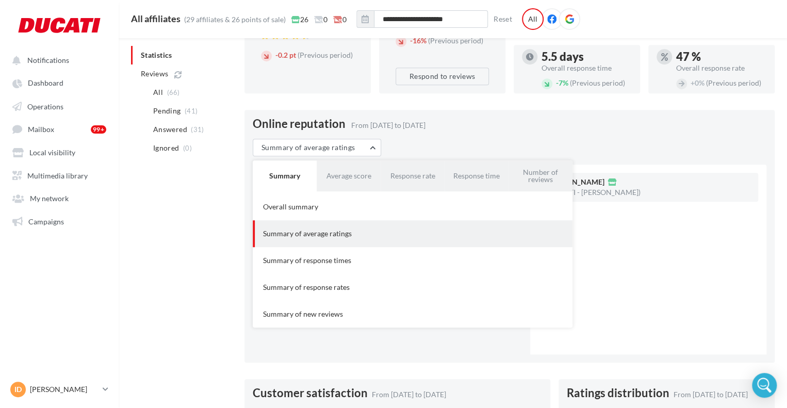
drag, startPoint x: 318, startPoint y: 213, endPoint x: 324, endPoint y: 203, distance: 11.6
click at [316, 212] on div "Overall summary" at bounding box center [412, 207] width 303 height 10
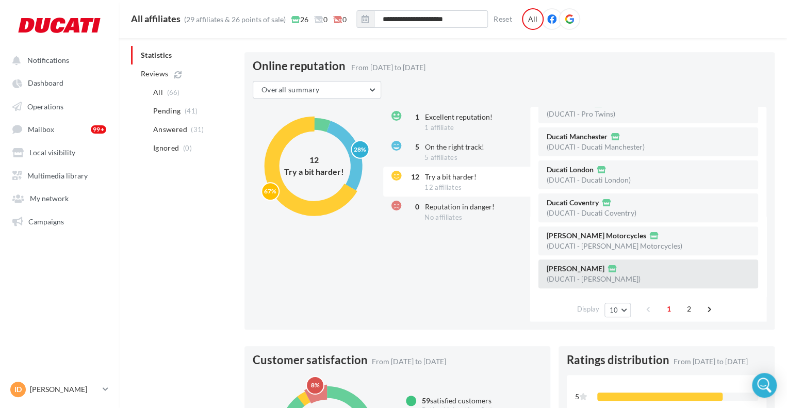
scroll to position [268, 0]
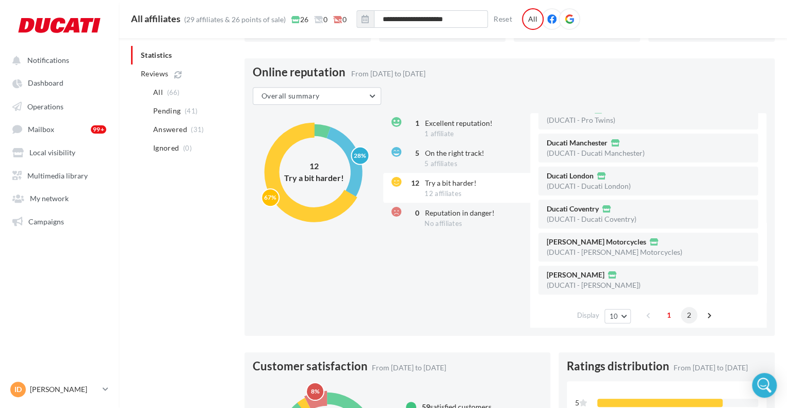
click at [682, 323] on span "2" at bounding box center [689, 315] width 17 height 17
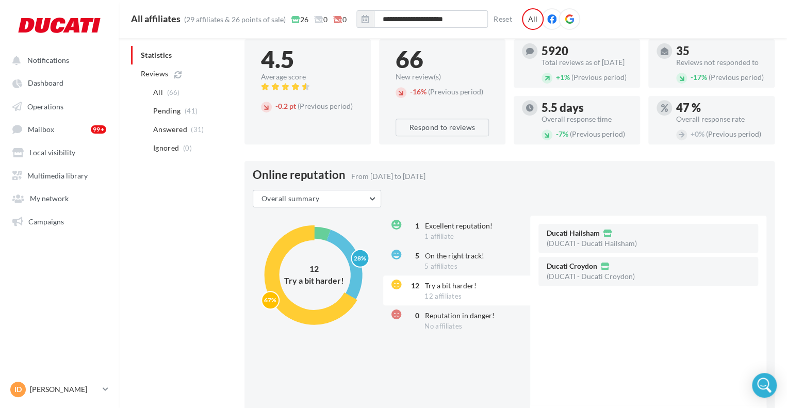
scroll to position [165, 0]
click at [314, 324] on circle at bounding box center [314, 276] width 116 height 116
click at [448, 301] on span "12 affiliates" at bounding box center [443, 296] width 37 height 8
click at [468, 231] on span "Excellent reputation!" at bounding box center [459, 226] width 68 height 9
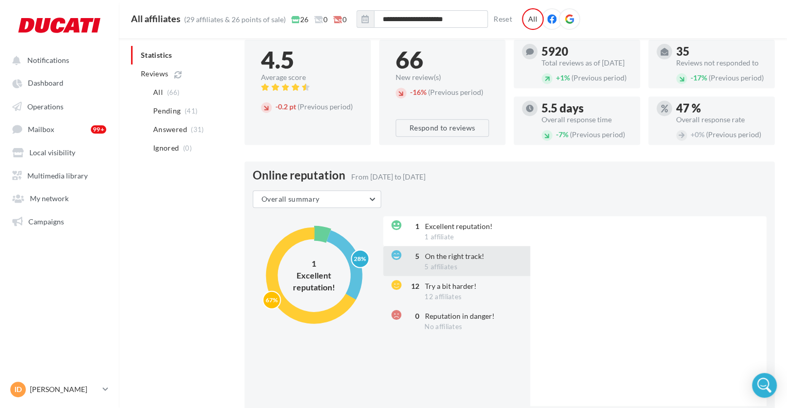
click at [464, 274] on div "5 On the right track! 5 affiliates" at bounding box center [457, 261] width 149 height 30
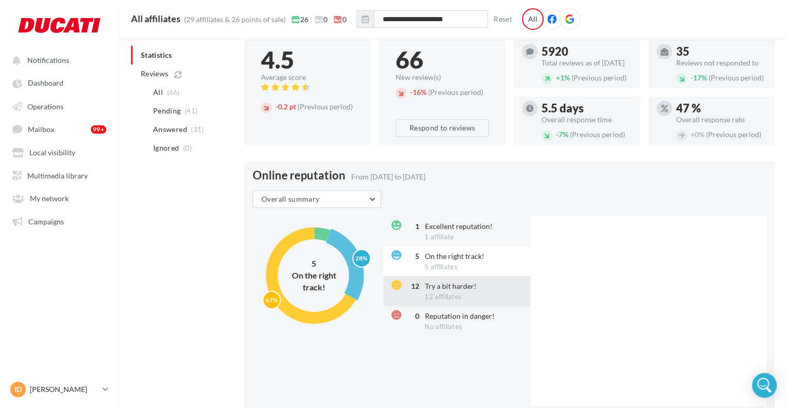
click at [460, 299] on div "12 Try a bit harder! 12 affiliates" at bounding box center [457, 291] width 149 height 30
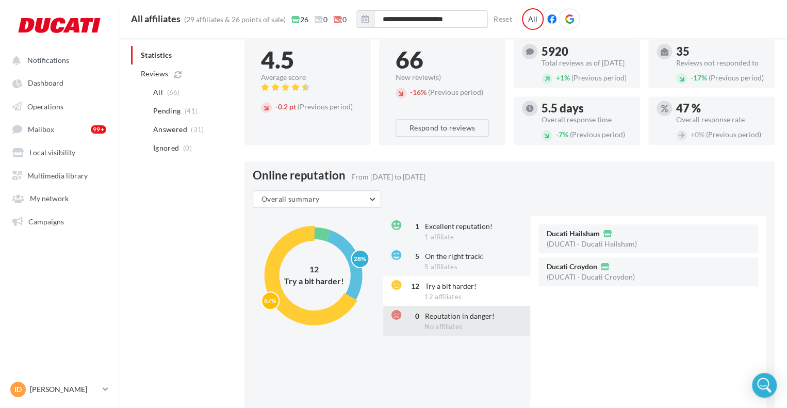
click at [466, 320] on span "Reputation in danger!" at bounding box center [460, 316] width 70 height 9
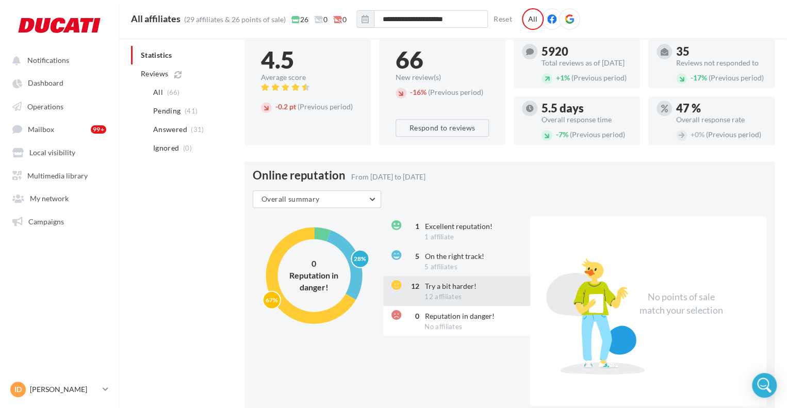
click at [468, 306] on div "12 Try a bit harder! 12 affiliates" at bounding box center [457, 291] width 149 height 30
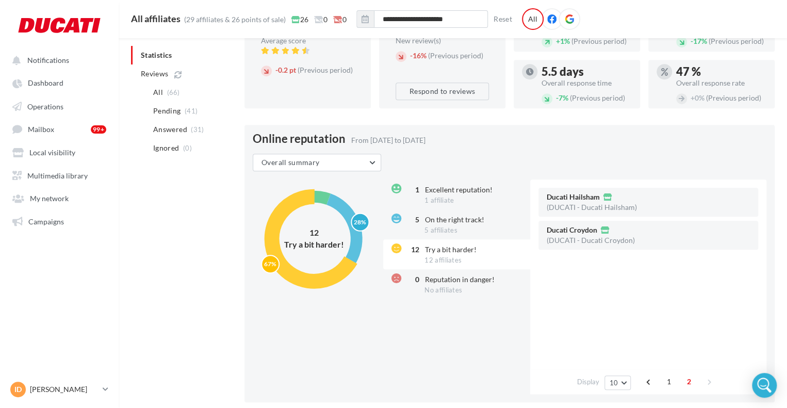
scroll to position [217, 0]
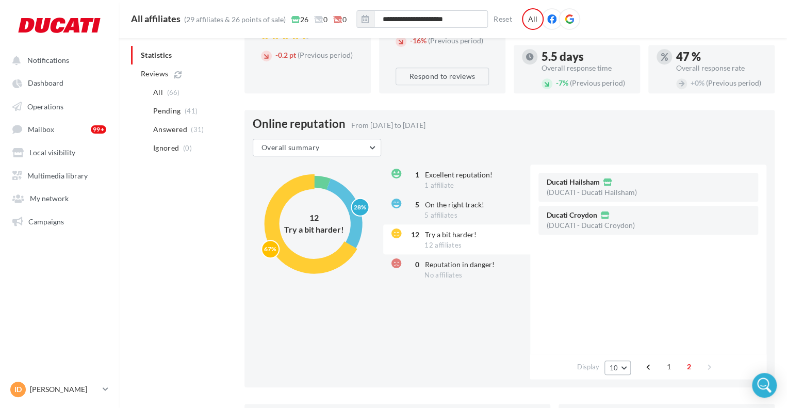
click at [624, 374] on button "10" at bounding box center [618, 368] width 26 height 14
click at [627, 340] on button "50" at bounding box center [641, 331] width 72 height 18
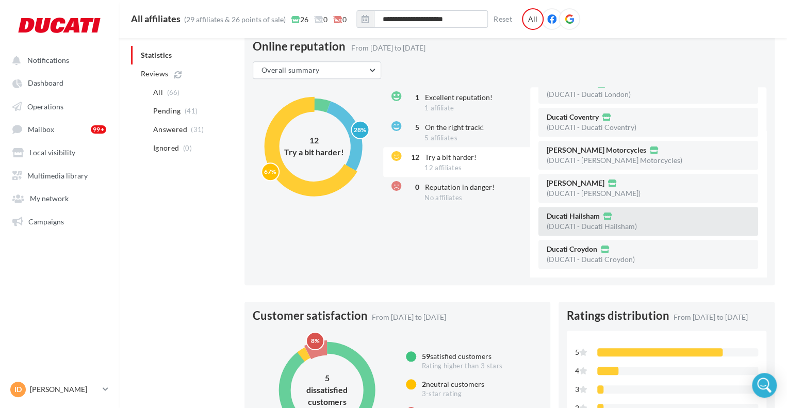
scroll to position [165, 0]
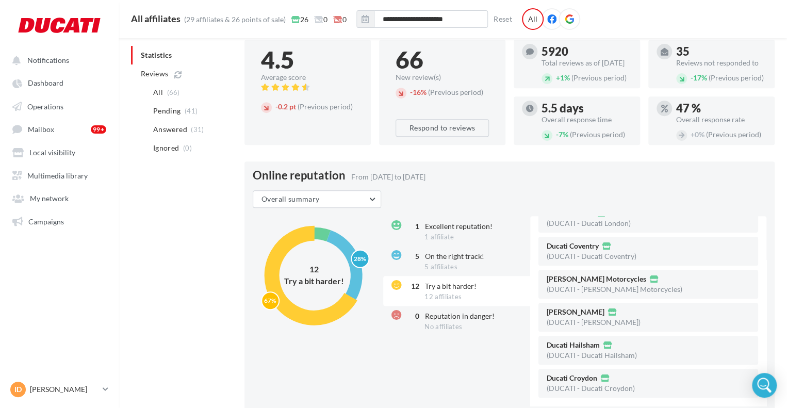
click at [326, 320] on circle at bounding box center [314, 276] width 116 height 116
click at [458, 276] on div "5 On the right track! 5 affiliates" at bounding box center [457, 261] width 149 height 30
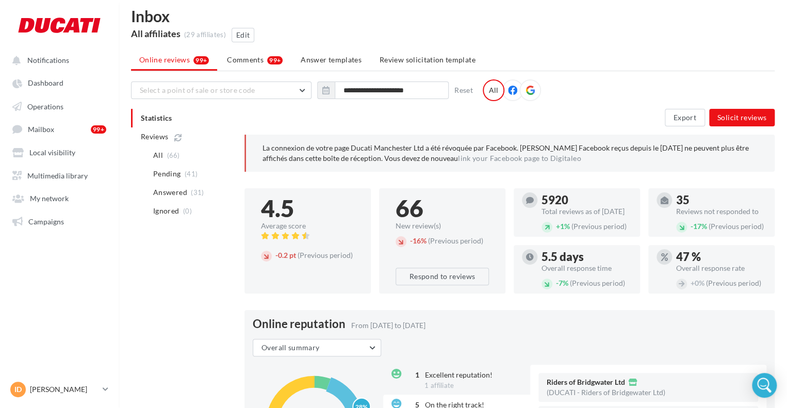
scroll to position [0, 0]
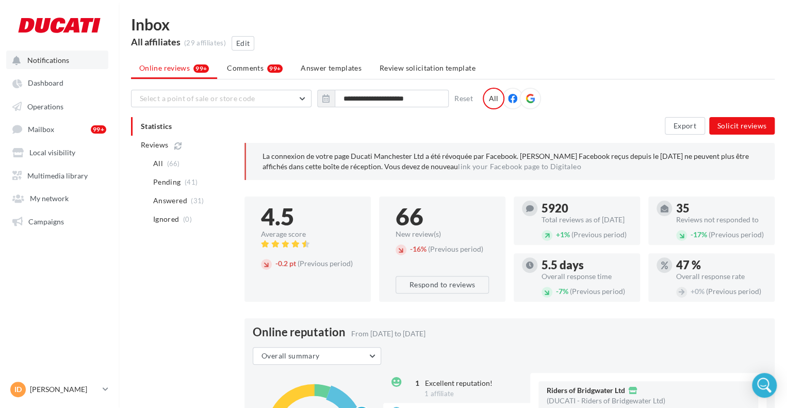
click at [65, 68] on button "Notifications" at bounding box center [57, 60] width 102 height 19
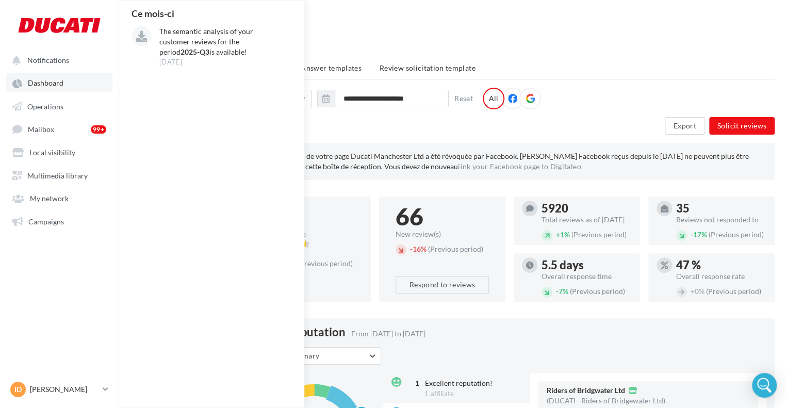
click at [49, 86] on span "Dashboard" at bounding box center [46, 83] width 36 height 9
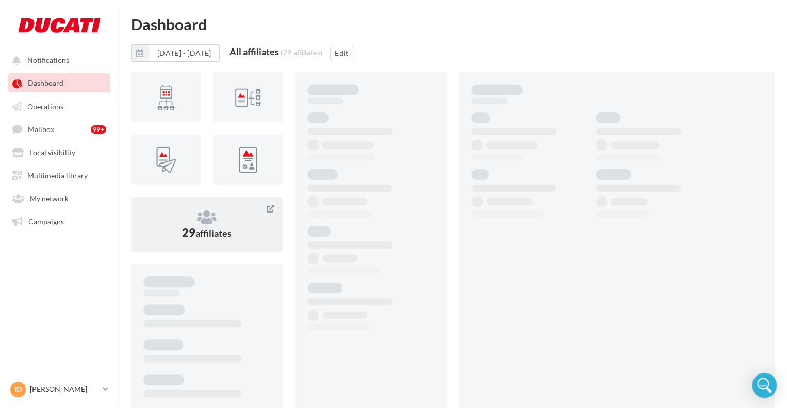
click at [210, 246] on div "29 affiliates" at bounding box center [207, 224] width 152 height 55
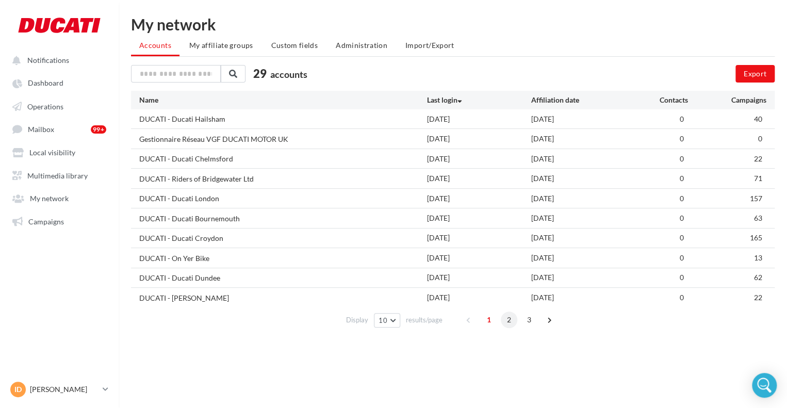
click at [506, 318] on span "2" at bounding box center [509, 320] width 17 height 17
click at [524, 319] on span "3" at bounding box center [529, 320] width 17 height 17
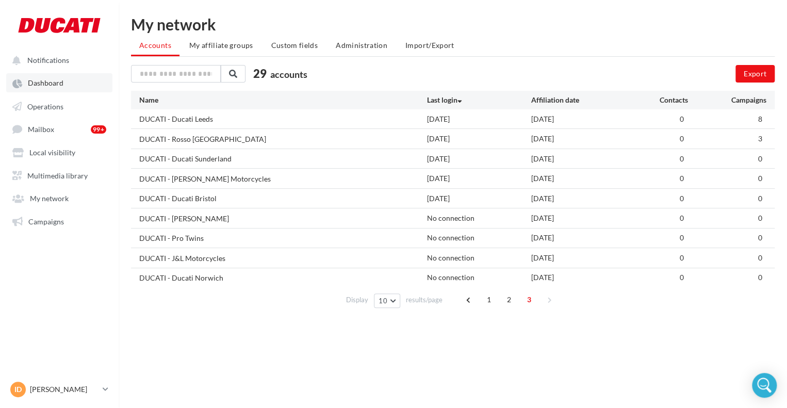
click at [78, 86] on link "Dashboard" at bounding box center [59, 82] width 106 height 19
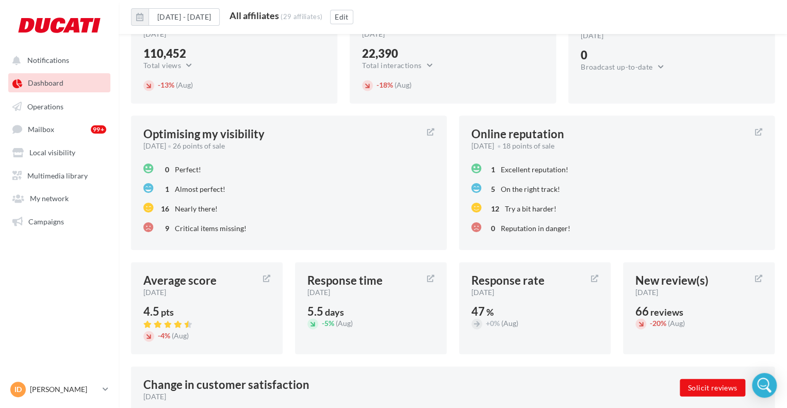
scroll to position [971, 0]
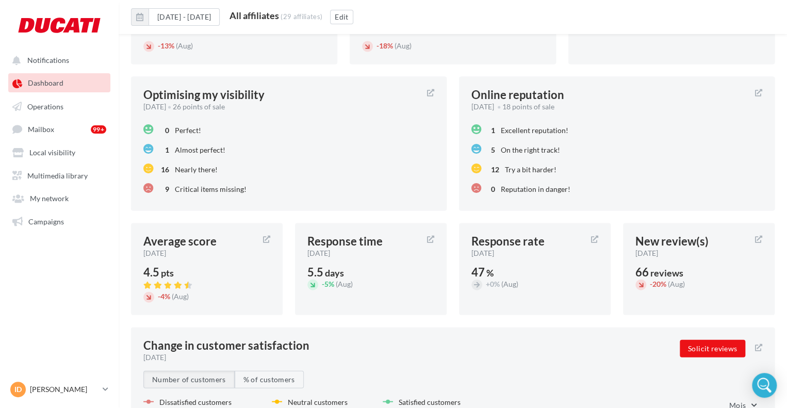
click at [592, 145] on div "5 On the right track!" at bounding box center [616, 149] width 291 height 20
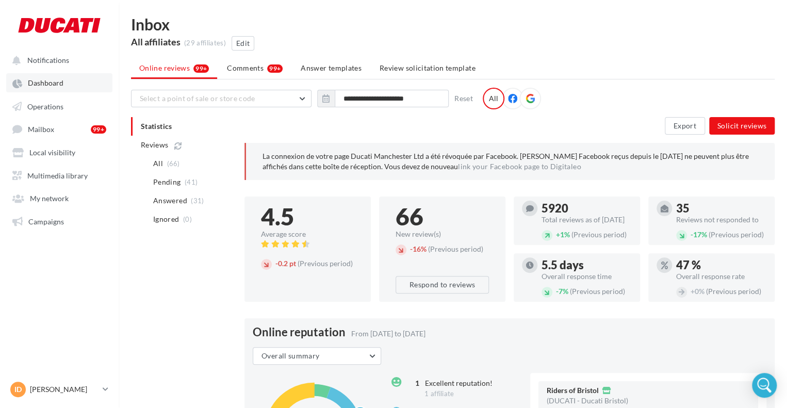
click at [54, 83] on span "Dashboard" at bounding box center [46, 83] width 36 height 9
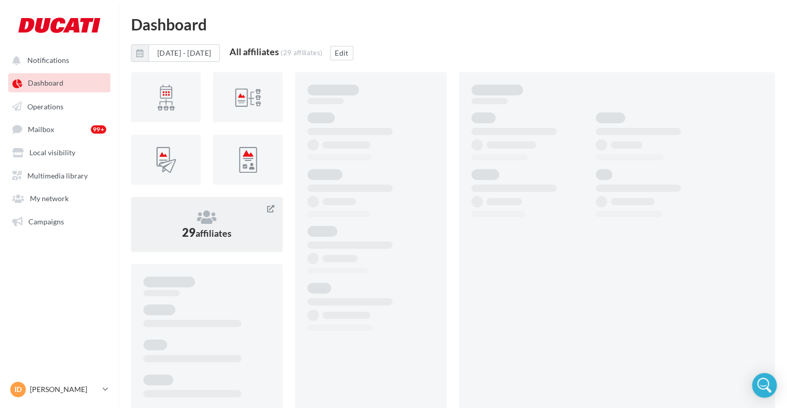
click at [227, 227] on span "affiliates" at bounding box center [214, 232] width 36 height 11
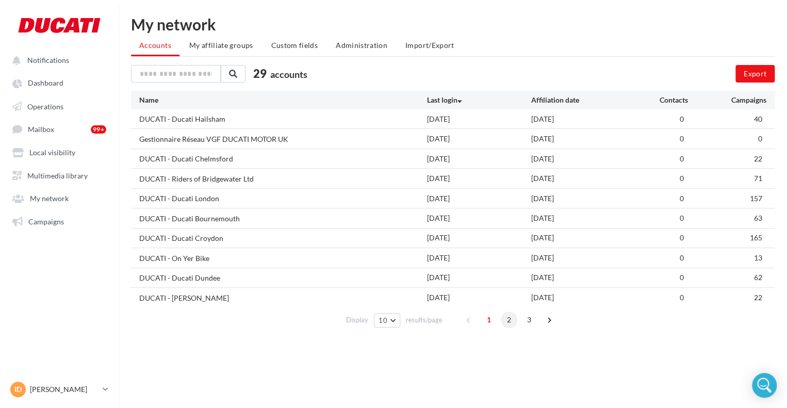
click at [506, 319] on span "2" at bounding box center [509, 320] width 17 height 17
click at [521, 317] on span "3" at bounding box center [529, 320] width 17 height 17
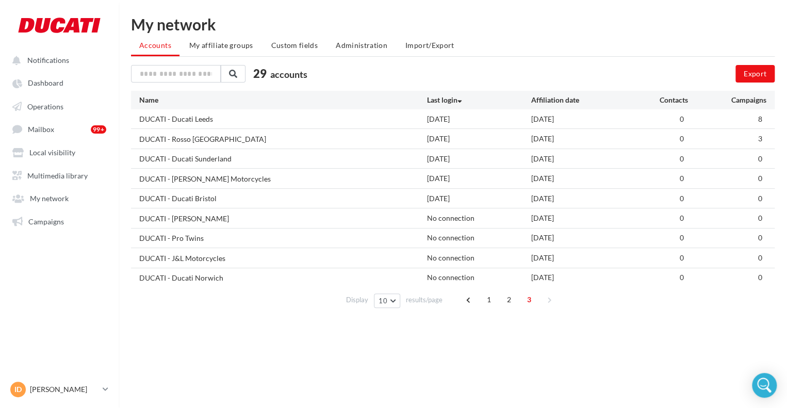
click at [461, 217] on div "No connection" at bounding box center [479, 218] width 105 height 10
click at [453, 216] on div "No connection" at bounding box center [479, 218] width 105 height 10
click at [453, 237] on div "No connection" at bounding box center [479, 238] width 105 height 10
click at [451, 253] on div "No connection" at bounding box center [479, 258] width 105 height 10
click at [451, 278] on div "No connection" at bounding box center [479, 277] width 105 height 10
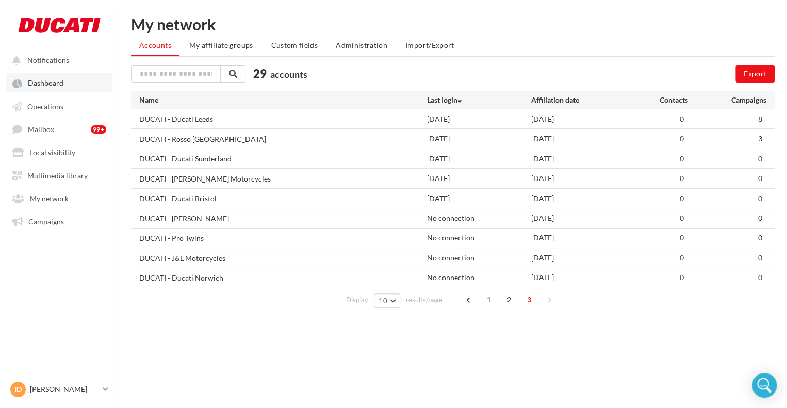
click at [41, 81] on span "Dashboard" at bounding box center [46, 83] width 36 height 9
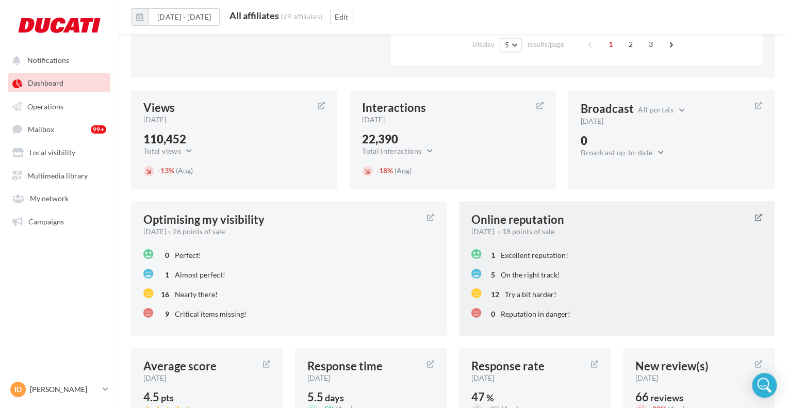
scroll to position [847, 0]
click at [557, 250] on span "Excellent reputation!" at bounding box center [535, 253] width 68 height 9
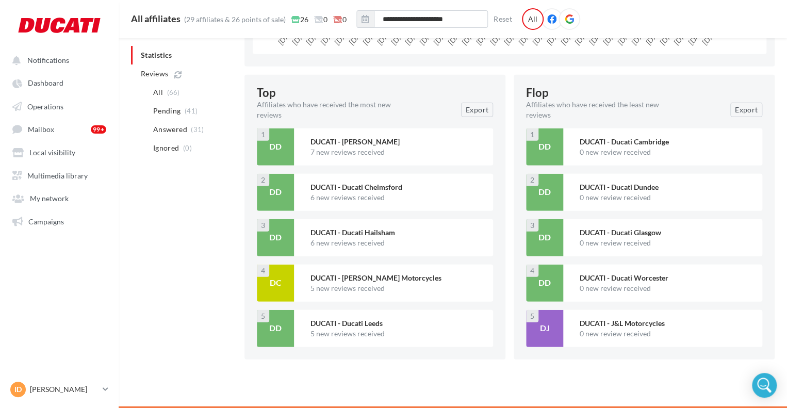
scroll to position [1339, 0]
click at [48, 85] on span "Dashboard" at bounding box center [46, 83] width 36 height 9
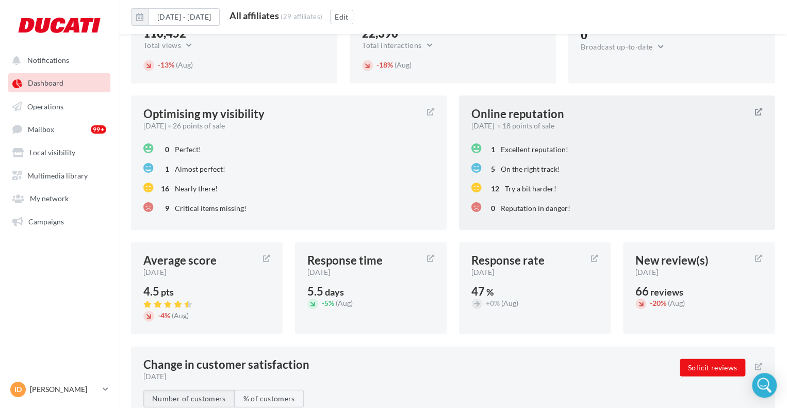
scroll to position [943, 0]
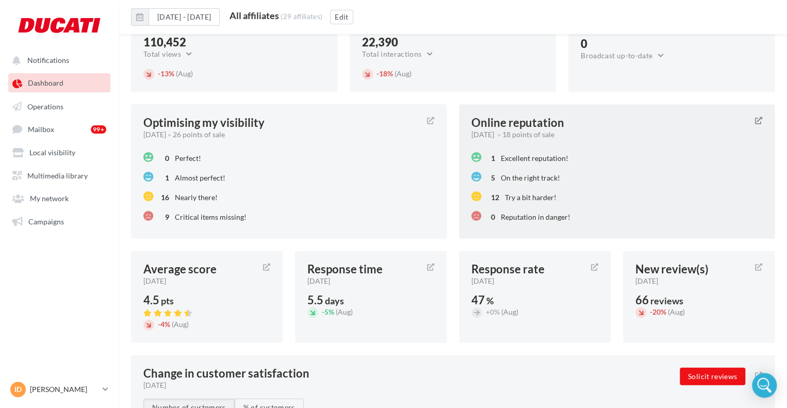
click at [637, 181] on div "5 On the right track!" at bounding box center [616, 177] width 291 height 20
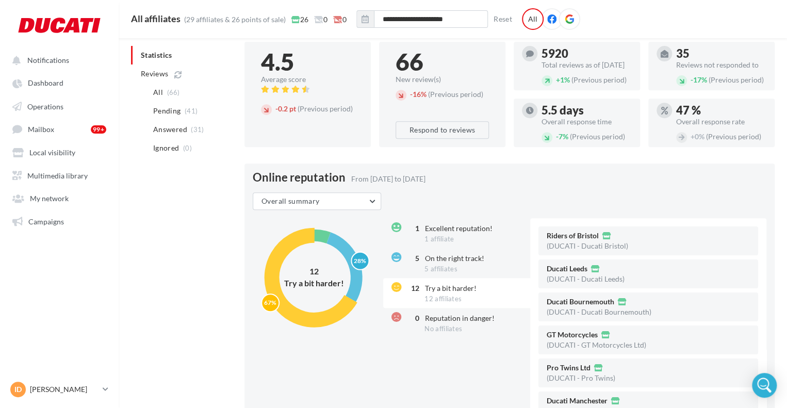
scroll to position [217, 0]
